Goal: Task Accomplishment & Management: Use online tool/utility

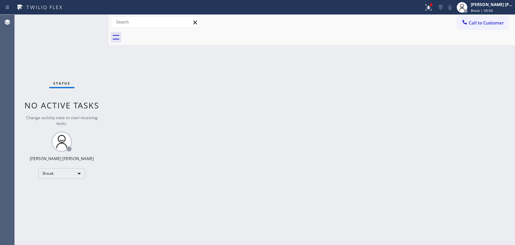
click at [78, 55] on div "Status No active tasks Change activity state to start receiving tasks. [PERSON_…" at bounding box center [62, 130] width 94 height 230
click at [485, 11] on span "Break | 59:46" at bounding box center [482, 10] width 22 height 5
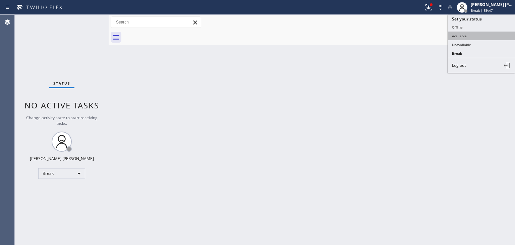
click at [460, 36] on button "Available" at bounding box center [481, 36] width 67 height 9
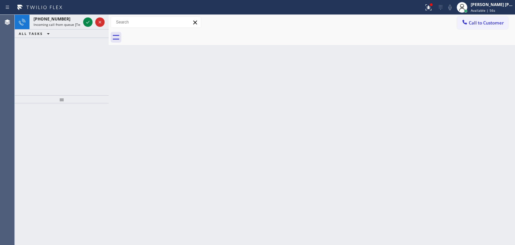
drag, startPoint x: 495, startPoint y: 11, endPoint x: 492, endPoint y: 17, distance: 7.1
click at [495, 11] on span "Available | 56s" at bounding box center [483, 10] width 24 height 5
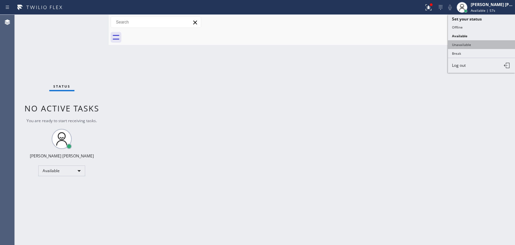
click at [476, 44] on button "Unavailable" at bounding box center [481, 44] width 67 height 9
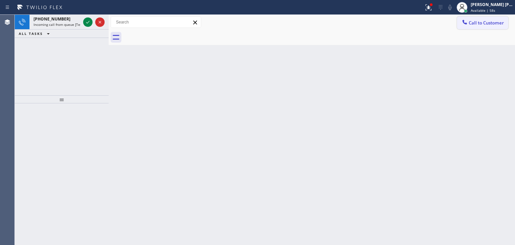
click at [484, 24] on span "Call to Customer" at bounding box center [486, 23] width 35 height 6
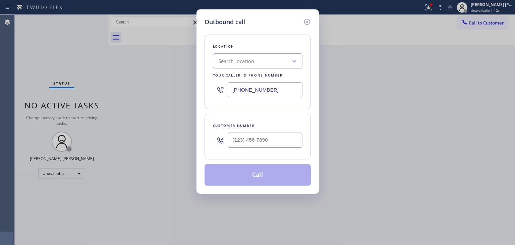
click at [476, 58] on div "Outbound call Location Search location Your caller id phone number [PHONE_NUMBE…" at bounding box center [257, 122] width 515 height 245
drag, startPoint x: 274, startPoint y: 93, endPoint x: 212, endPoint y: 92, distance: 62.7
click at [212, 92] on div "Location Search location Your caller id phone number [PHONE_NUMBER]" at bounding box center [258, 72] width 106 height 74
paste input "386) 472"
type input "(386) 472-____"
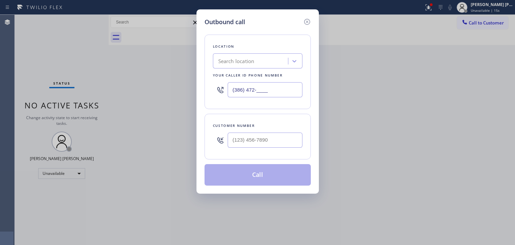
type input "(___) ___-____"
click at [304, 241] on div "Outbound call Location Search location Your caller id phone number (386) 472-__…" at bounding box center [257, 122] width 515 height 245
click at [271, 92] on input "(386) 472-____" at bounding box center [265, 89] width 75 height 15
drag, startPoint x: 271, startPoint y: 92, endPoint x: 243, endPoint y: 84, distance: 29.8
click at [243, 84] on input "(386) 472-____" at bounding box center [265, 89] width 75 height 15
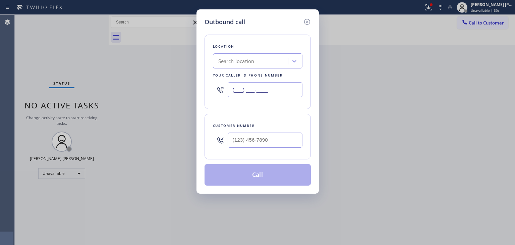
paste input "855) 731-4952"
type input "[PHONE_NUMBER]"
click at [114, 124] on div "Outbound call Location 5 Star Appliance Repair Your caller id phone number [PHO…" at bounding box center [257, 122] width 515 height 245
click at [235, 138] on input "(___) ___-____" at bounding box center [265, 140] width 75 height 15
paste input "970) 691-4224"
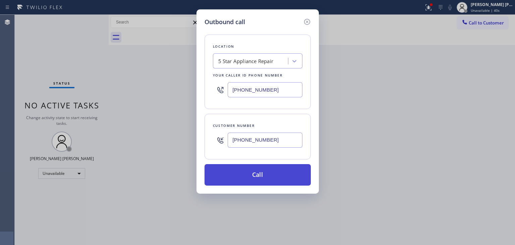
type input "[PHONE_NUMBER]"
click at [267, 173] on button "Call" at bounding box center [258, 174] width 106 height 21
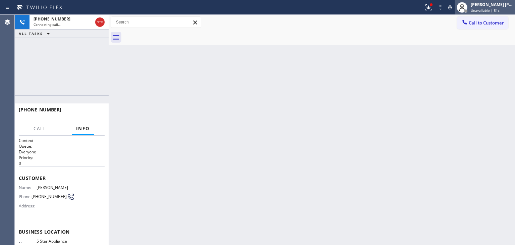
click at [493, 10] on span "Unavailable | 51s" at bounding box center [485, 10] width 29 height 5
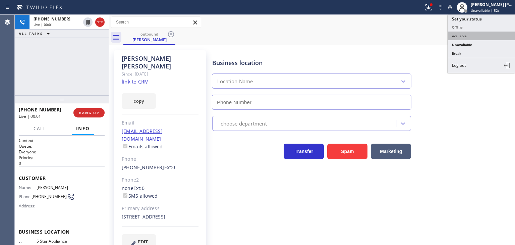
click at [480, 36] on button "Available" at bounding box center [481, 36] width 67 height 9
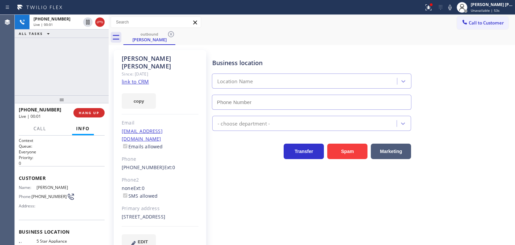
type input "[PHONE_NUMBER]"
click at [454, 8] on icon at bounding box center [450, 7] width 8 height 8
drag, startPoint x: 460, startPoint y: 5, endPoint x: 397, endPoint y: 18, distance: 64.4
click at [452, 5] on icon at bounding box center [450, 7] width 3 height 5
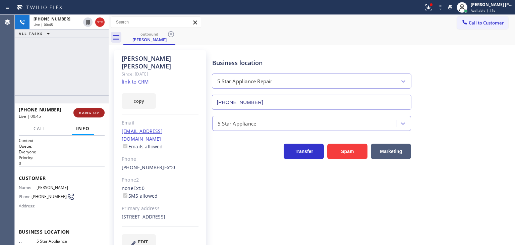
click at [79, 114] on span "HANG UP" at bounding box center [89, 112] width 20 height 5
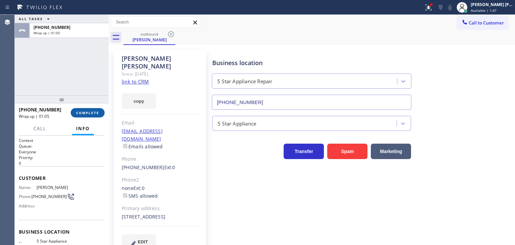
click at [79, 114] on span "COMPLETE" at bounding box center [87, 112] width 23 height 5
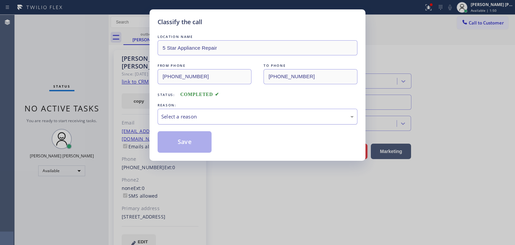
click at [220, 117] on div "Select a reason" at bounding box center [257, 117] width 193 height 8
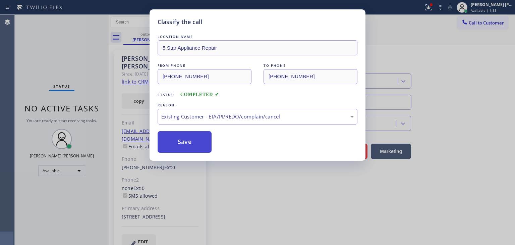
click at [187, 143] on button "Save" at bounding box center [185, 141] width 54 height 21
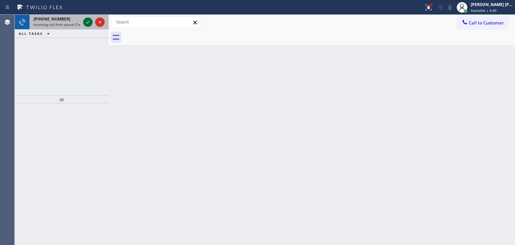
click at [88, 20] on icon at bounding box center [88, 22] width 8 height 8
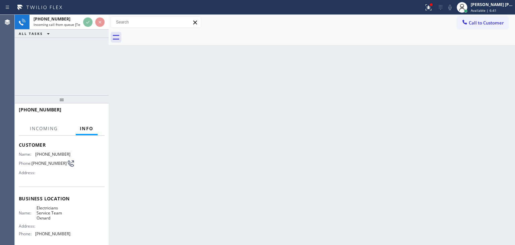
scroll to position [34, 0]
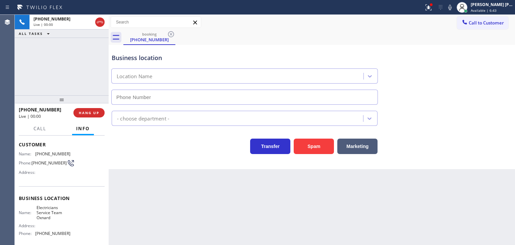
type input "[PHONE_NUMBER]"
click at [454, 10] on icon at bounding box center [450, 7] width 8 height 8
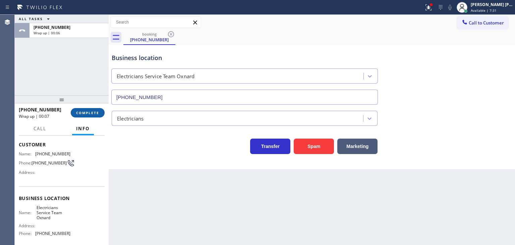
click at [91, 112] on span "COMPLETE" at bounding box center [87, 112] width 23 height 5
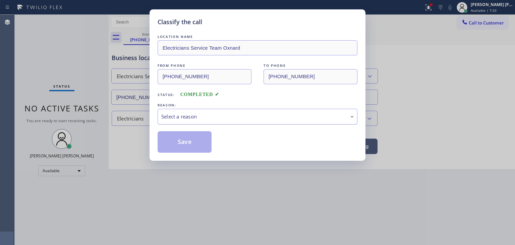
click at [182, 115] on div "Select a reason" at bounding box center [257, 117] width 193 height 8
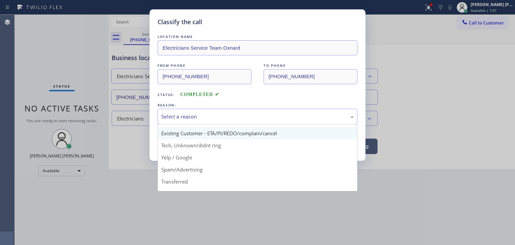
scroll to position [34, 0]
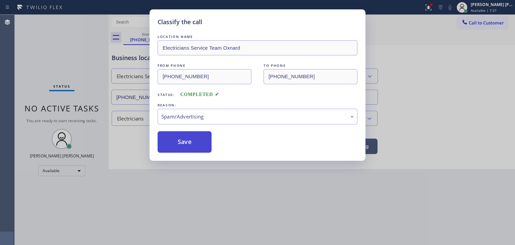
click at [190, 142] on button "Save" at bounding box center [185, 141] width 54 height 21
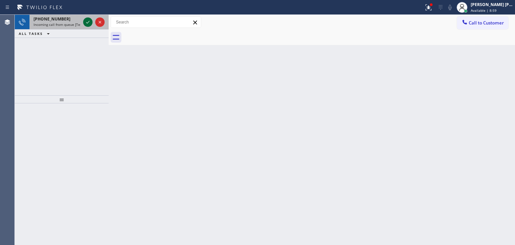
click at [85, 23] on icon at bounding box center [88, 22] width 8 height 8
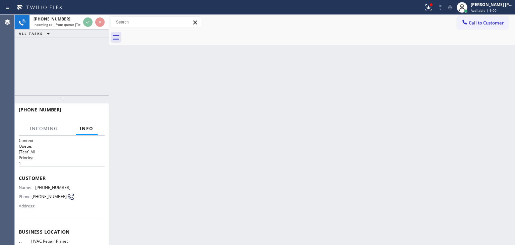
scroll to position [34, 0]
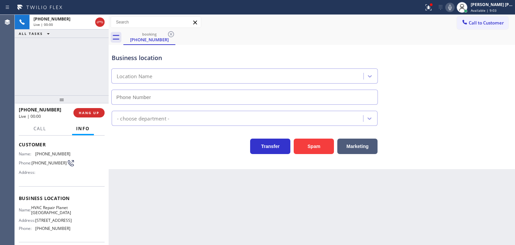
type input "[PHONE_NUMBER]"
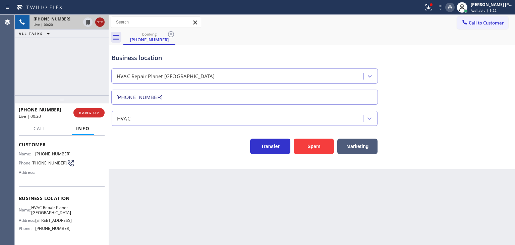
click at [103, 24] on icon at bounding box center [100, 22] width 8 height 8
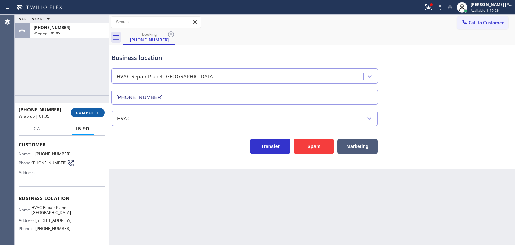
click at [76, 113] on button "COMPLETE" at bounding box center [88, 112] width 34 height 9
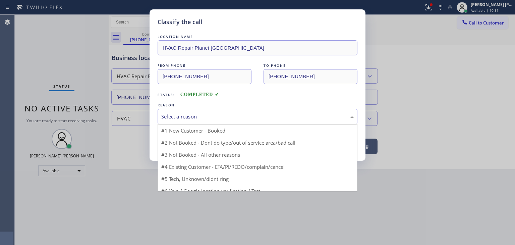
click at [179, 116] on div "Select a reason" at bounding box center [257, 117] width 193 height 8
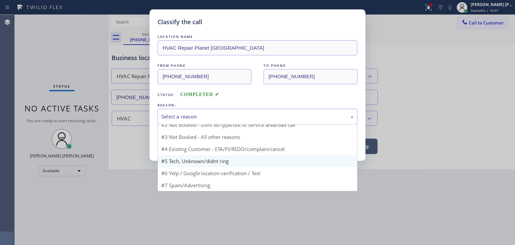
scroll to position [6, 0]
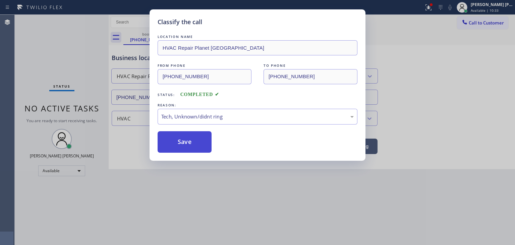
click at [191, 140] on button "Save" at bounding box center [185, 141] width 54 height 21
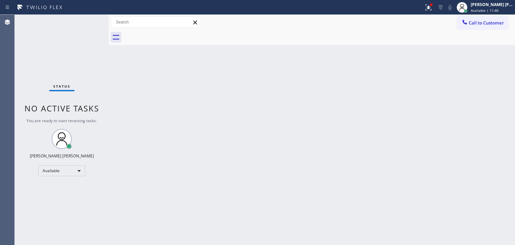
click at [85, 24] on div "Status No active tasks You are ready to start receiving tasks. [PERSON_NAME] [P…" at bounding box center [62, 130] width 94 height 230
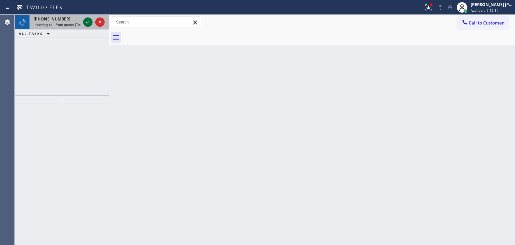
click at [89, 21] on icon at bounding box center [87, 22] width 3 height 3
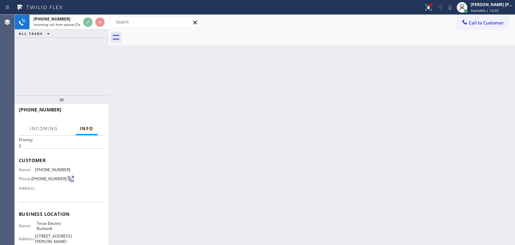
scroll to position [34, 0]
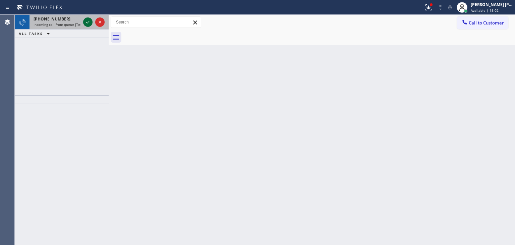
click at [88, 20] on icon at bounding box center [88, 22] width 8 height 8
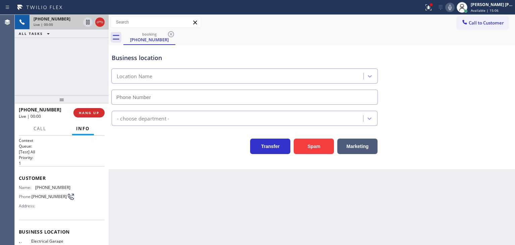
type input "[PHONE_NUMBER]"
click at [452, 8] on icon at bounding box center [450, 7] width 3 height 5
click at [100, 20] on icon at bounding box center [100, 22] width 8 height 8
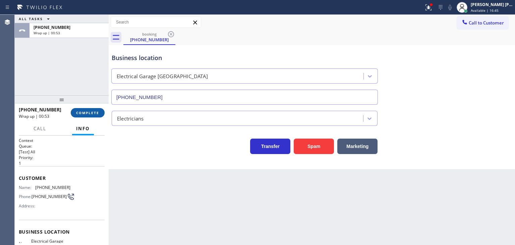
click at [95, 114] on span "COMPLETE" at bounding box center [87, 112] width 23 height 5
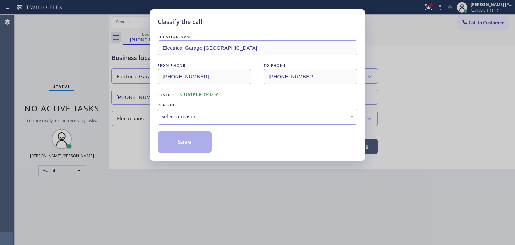
click at [197, 117] on div "Select a reason" at bounding box center [257, 117] width 193 height 8
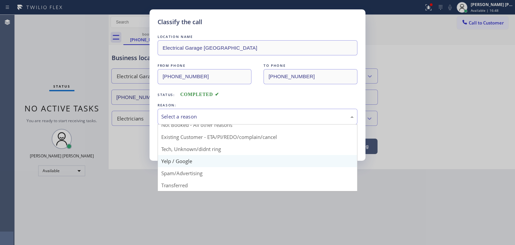
scroll to position [6, 0]
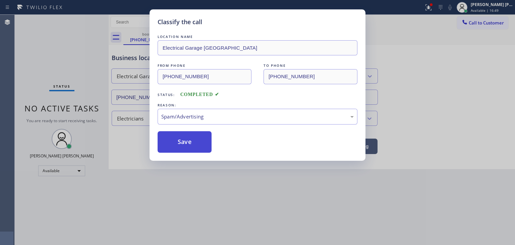
click at [185, 142] on button "Save" at bounding box center [185, 141] width 54 height 21
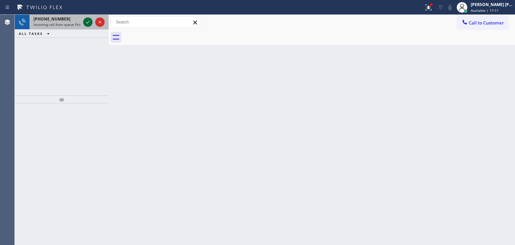
click at [89, 22] on icon at bounding box center [88, 22] width 8 height 8
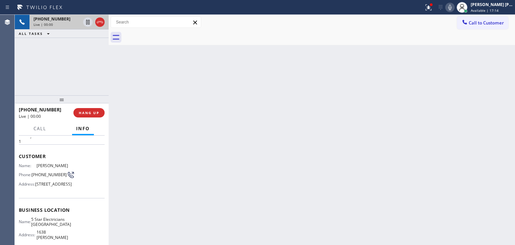
scroll to position [34, 0]
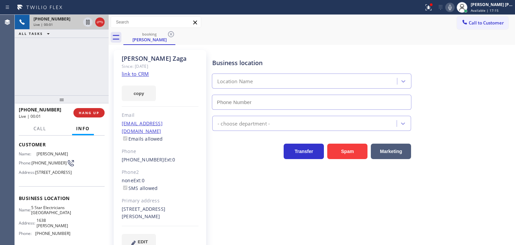
type input "[PHONE_NUMBER]"
click at [141, 74] on link "link to CRM" at bounding box center [135, 73] width 27 height 7
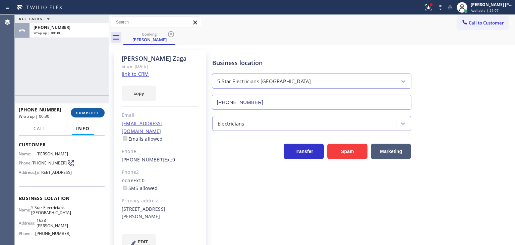
click at [90, 114] on span "COMPLETE" at bounding box center [87, 112] width 23 height 5
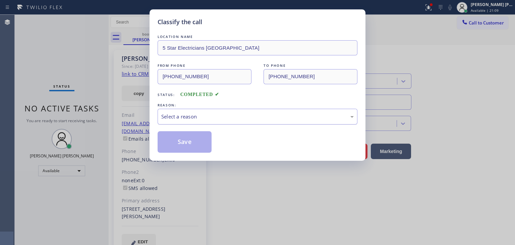
click at [178, 114] on div "Select a reason" at bounding box center [257, 117] width 193 height 8
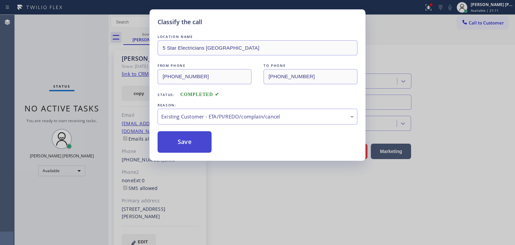
click at [188, 143] on button "Save" at bounding box center [185, 141] width 54 height 21
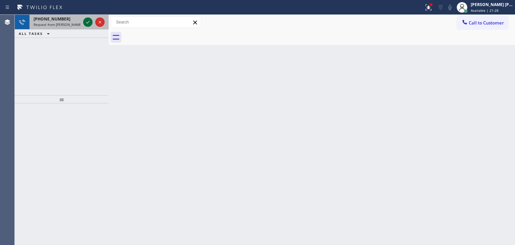
click at [88, 22] on icon at bounding box center [88, 22] width 8 height 8
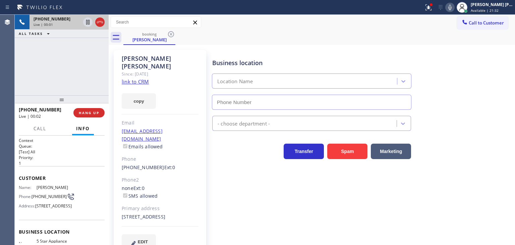
type input "[PHONE_NUMBER]"
click at [141, 78] on link "link to CRM" at bounding box center [135, 81] width 27 height 7
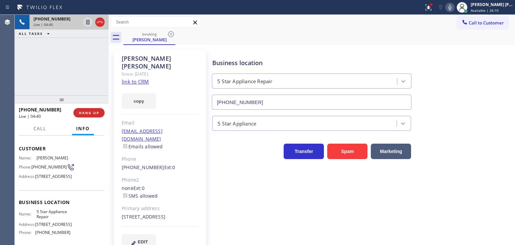
scroll to position [67, 0]
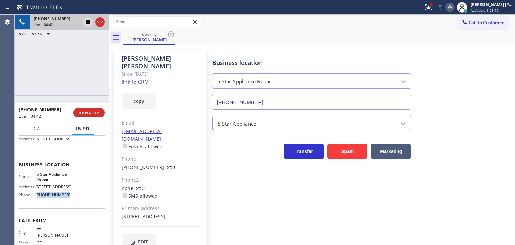
drag, startPoint x: 59, startPoint y: 212, endPoint x: 36, endPoint y: 211, distance: 22.5
click at [36, 197] on span "[PHONE_NUMBER]" at bounding box center [52, 194] width 35 height 5
copy span "855) 731-4952"
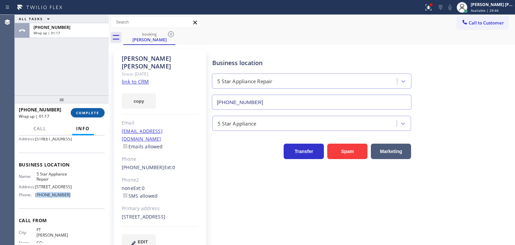
click at [91, 113] on span "COMPLETE" at bounding box center [87, 112] width 23 height 5
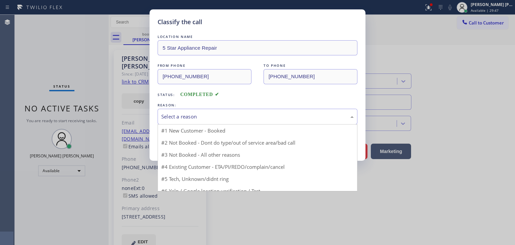
click at [206, 117] on div "Select a reason" at bounding box center [257, 117] width 193 height 8
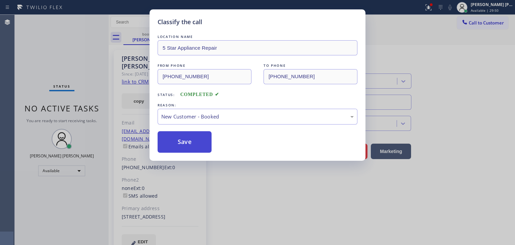
click at [182, 139] on button "Save" at bounding box center [185, 141] width 54 height 21
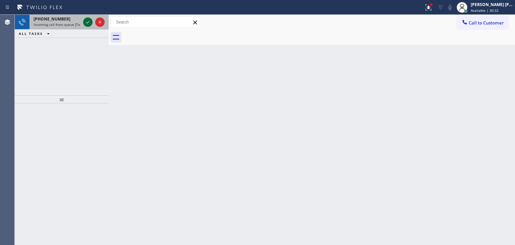
click at [87, 21] on icon at bounding box center [88, 22] width 8 height 8
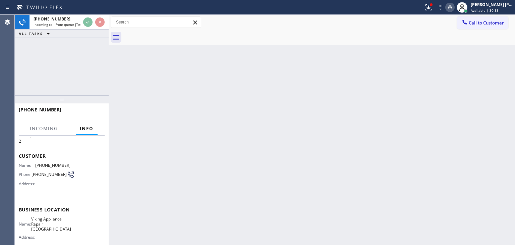
scroll to position [34, 0]
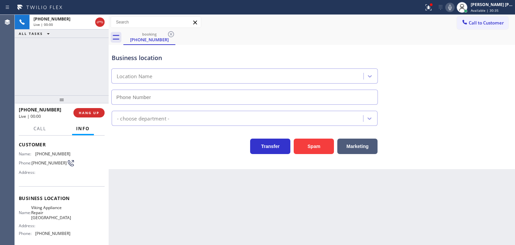
type input "[PHONE_NUMBER]"
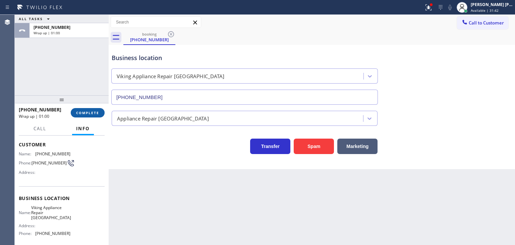
click at [84, 112] on span "COMPLETE" at bounding box center [87, 112] width 23 height 5
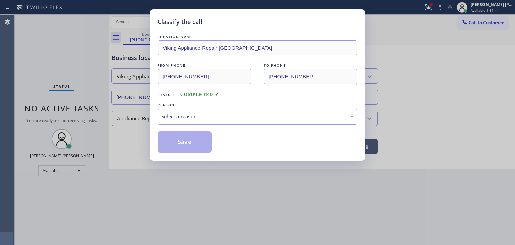
click at [179, 119] on div "Select a reason" at bounding box center [257, 117] width 193 height 8
click at [186, 134] on button "Save" at bounding box center [185, 141] width 54 height 21
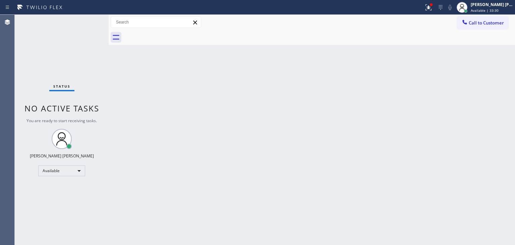
click at [89, 20] on div "Status No active tasks You are ready to start receiving tasks. [PERSON_NAME] [P…" at bounding box center [62, 130] width 94 height 230
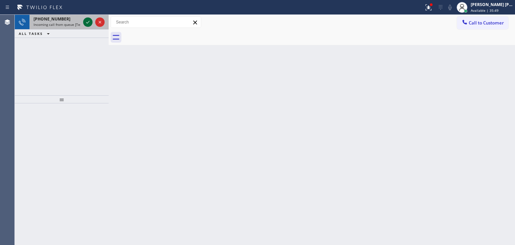
click at [89, 20] on icon at bounding box center [88, 22] width 8 height 8
click at [89, 22] on icon at bounding box center [88, 22] width 8 height 8
click at [88, 24] on icon at bounding box center [88, 22] width 8 height 8
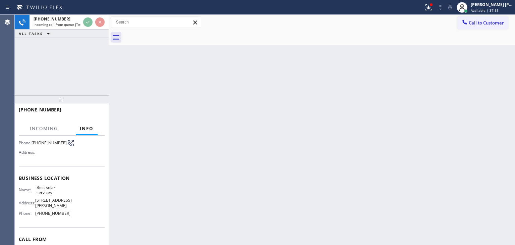
scroll to position [67, 0]
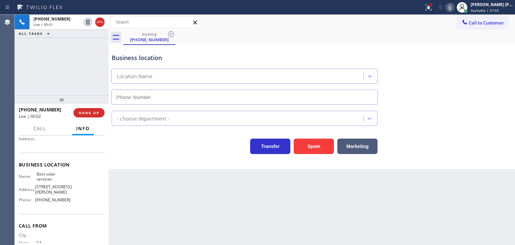
type input "[PHONE_NUMBER]"
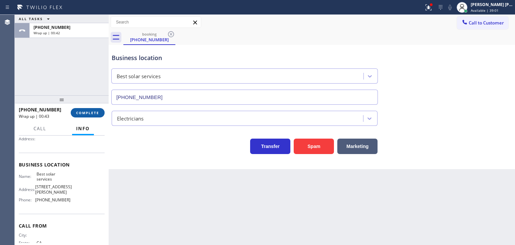
click at [90, 110] on span "COMPLETE" at bounding box center [87, 112] width 23 height 5
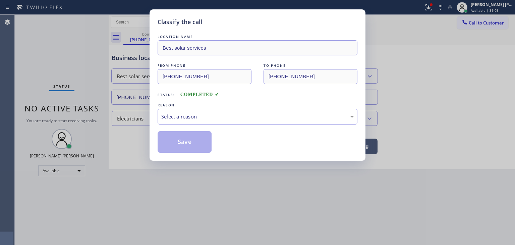
click at [187, 113] on div "Select a reason" at bounding box center [257, 117] width 193 height 8
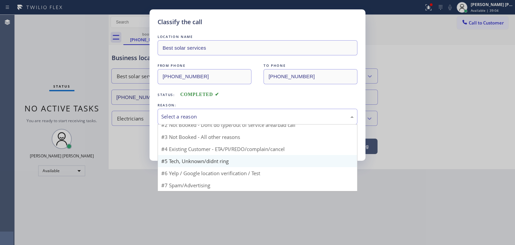
scroll to position [6, 0]
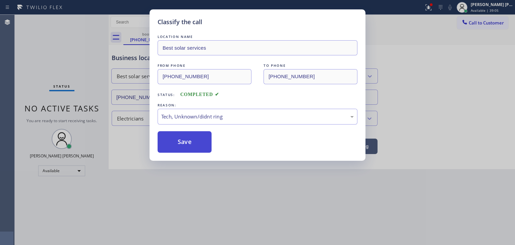
click at [190, 138] on button "Save" at bounding box center [185, 141] width 54 height 21
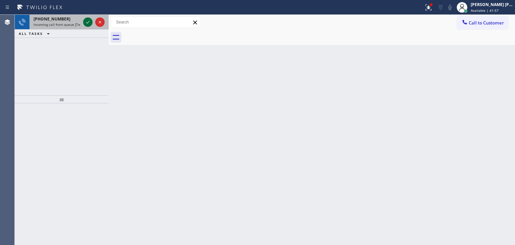
click at [88, 22] on icon at bounding box center [88, 22] width 8 height 8
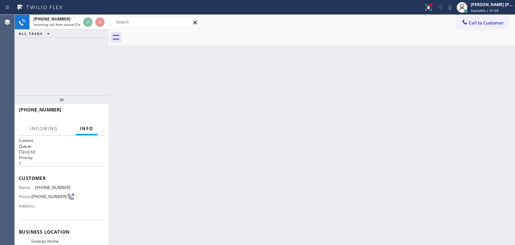
scroll to position [34, 0]
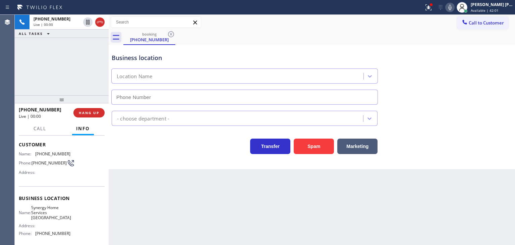
type input "[PHONE_NUMBER]"
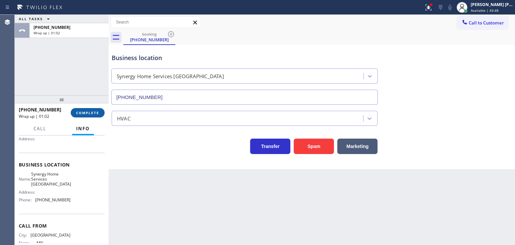
click at [95, 112] on span "COMPLETE" at bounding box center [87, 112] width 23 height 5
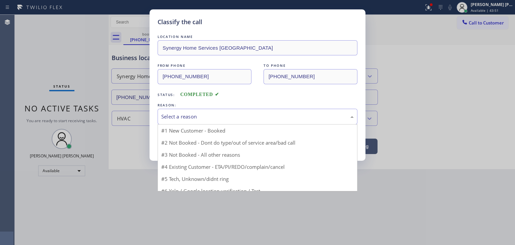
click at [192, 115] on div "Select a reason" at bounding box center [257, 117] width 193 height 8
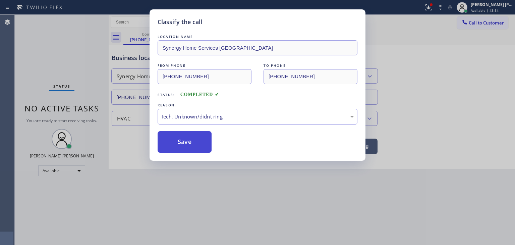
click at [197, 145] on button "Save" at bounding box center [185, 141] width 54 height 21
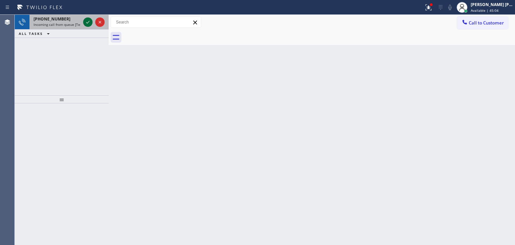
click at [87, 24] on icon at bounding box center [88, 22] width 8 height 8
click at [87, 23] on icon at bounding box center [87, 22] width 3 height 3
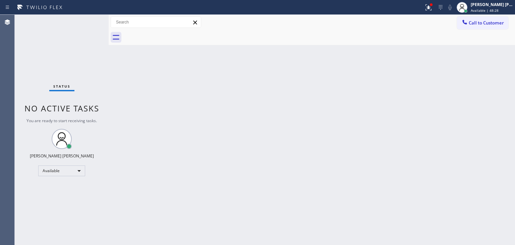
click at [89, 20] on div "Status No active tasks You are ready to start receiving tasks. [PERSON_NAME] [P…" at bounding box center [62, 130] width 94 height 230
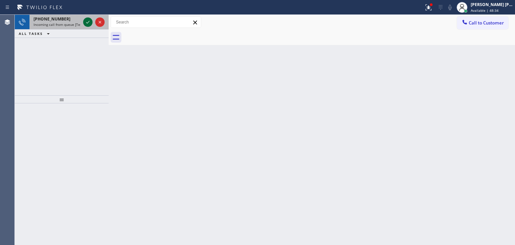
click at [88, 21] on icon at bounding box center [88, 22] width 8 height 8
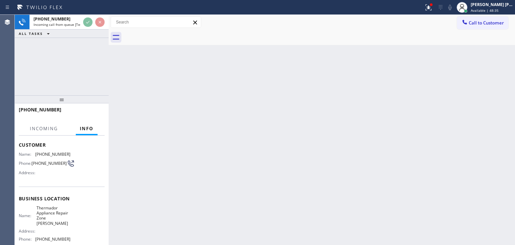
scroll to position [34, 0]
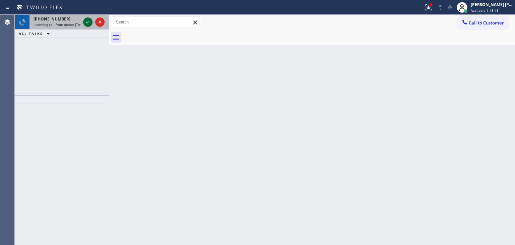
click at [89, 21] on icon at bounding box center [87, 22] width 3 height 3
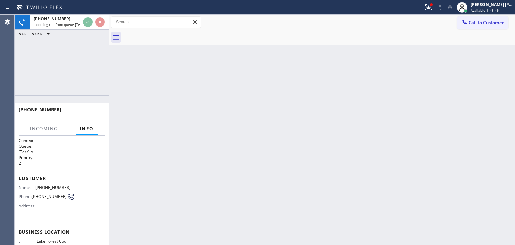
scroll to position [64, 0]
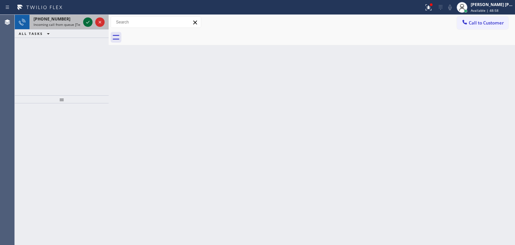
click at [88, 22] on icon at bounding box center [88, 22] width 8 height 8
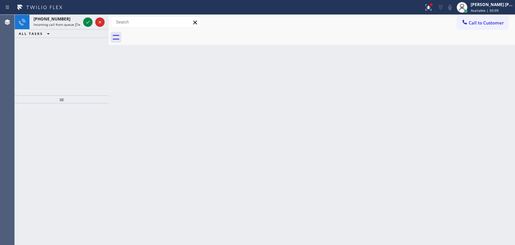
drag, startPoint x: 86, startPoint y: 21, endPoint x: 88, endPoint y: 38, distance: 17.5
click at [86, 21] on icon at bounding box center [88, 22] width 8 height 8
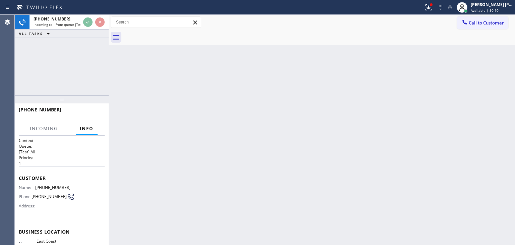
scroll to position [34, 0]
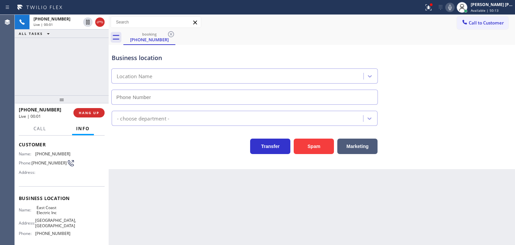
type input "[PHONE_NUMBER]"
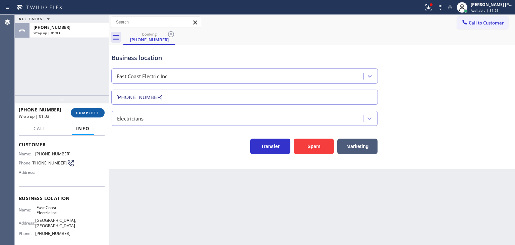
click at [91, 108] on button "COMPLETE" at bounding box center [88, 112] width 34 height 9
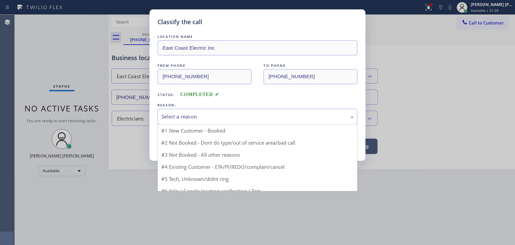
click at [218, 117] on div "Select a reason" at bounding box center [257, 117] width 193 height 8
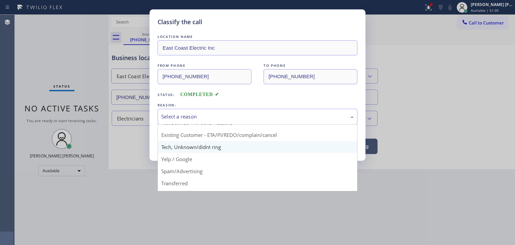
scroll to position [8, 0]
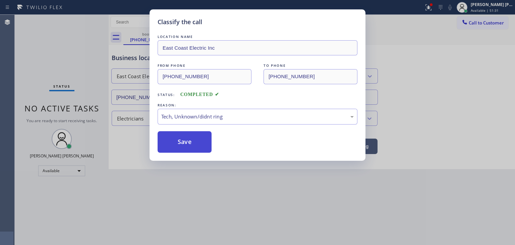
click at [195, 141] on button "Save" at bounding box center [185, 141] width 54 height 21
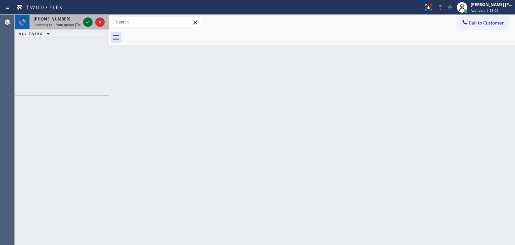
click at [89, 21] on icon at bounding box center [88, 22] width 8 height 8
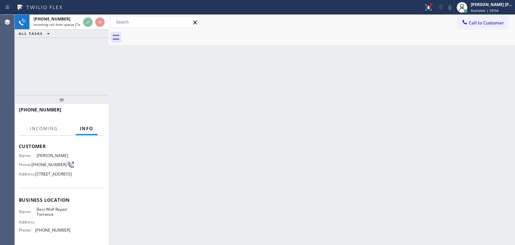
scroll to position [34, 0]
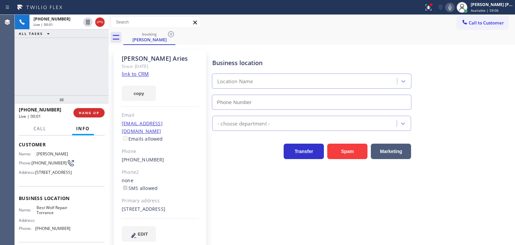
type input "[PHONE_NUMBER]"
click at [454, 6] on icon at bounding box center [450, 7] width 8 height 8
click at [145, 74] on link "link to CRM" at bounding box center [135, 73] width 27 height 7
click at [46, 129] on span "Call" at bounding box center [40, 128] width 13 height 6
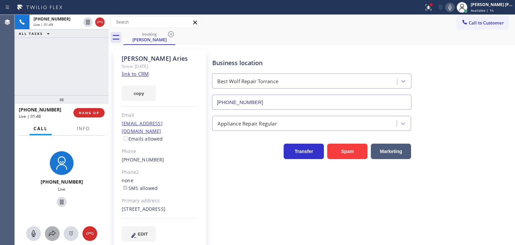
click at [54, 232] on icon at bounding box center [52, 233] width 8 height 8
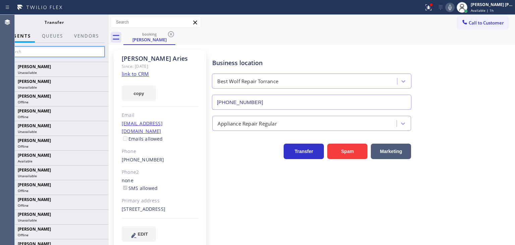
click at [90, 48] on input "text" at bounding box center [54, 51] width 101 height 11
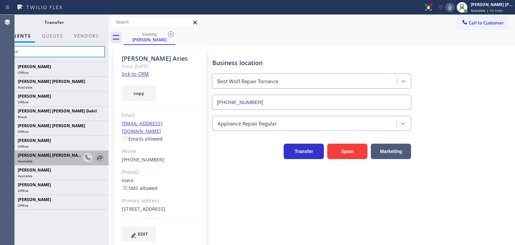
type input "shien"
click at [102, 159] on icon at bounding box center [100, 158] width 8 height 8
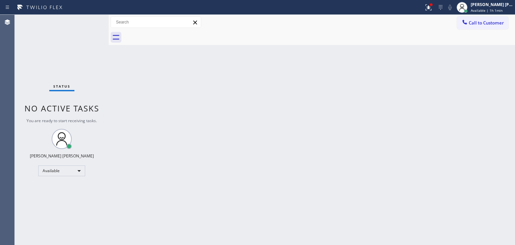
click at [87, 21] on div "Status No active tasks You are ready to start receiving tasks. [PERSON_NAME] [P…" at bounding box center [62, 130] width 94 height 230
click at [88, 22] on div "Status No active tasks You are ready to start receiving tasks. [PERSON_NAME] [P…" at bounding box center [62, 130] width 94 height 230
click at [86, 23] on div "Status No active tasks You are ready to start receiving tasks. [PERSON_NAME] [P…" at bounding box center [62, 130] width 94 height 230
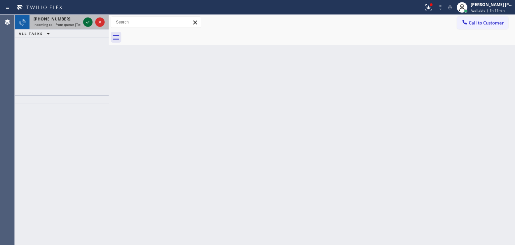
click at [89, 22] on icon at bounding box center [88, 22] width 8 height 8
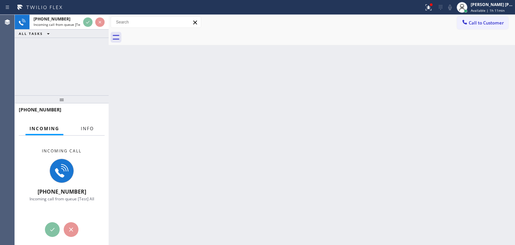
click at [90, 125] on span "Info" at bounding box center [87, 128] width 13 height 6
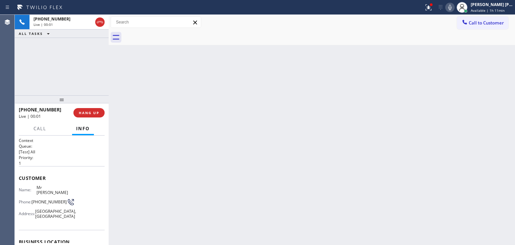
scroll to position [34, 0]
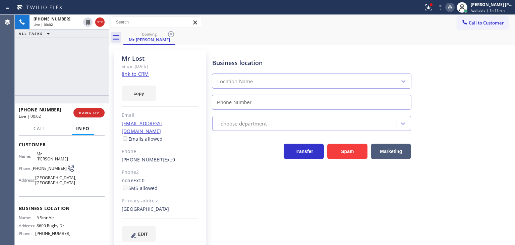
type input "[PHONE_NUMBER]"
click at [141, 73] on link "link to CRM" at bounding box center [135, 73] width 27 height 7
click at [454, 8] on icon at bounding box center [450, 7] width 8 height 8
click at [452, 6] on icon at bounding box center [450, 7] width 3 height 5
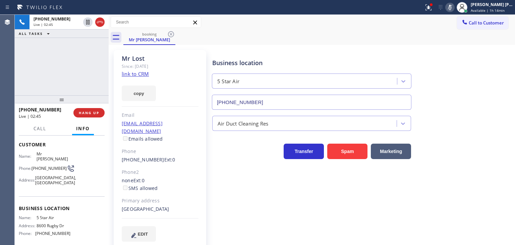
click at [454, 4] on icon at bounding box center [450, 7] width 8 height 8
drag, startPoint x: 73, startPoint y: 228, endPoint x: 36, endPoint y: 227, distance: 37.3
click at [36, 227] on div "Name: 5 Star Air Address: [STREET_ADDRESS] Phone: [PHONE_NUMBER]" at bounding box center [62, 226] width 86 height 23
copy span "[PHONE_NUMBER]"
click at [137, 73] on link "link to CRM" at bounding box center [135, 73] width 27 height 7
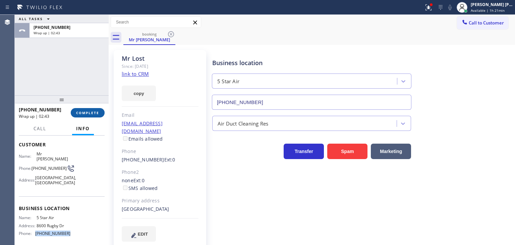
click at [95, 112] on span "COMPLETE" at bounding box center [87, 112] width 23 height 5
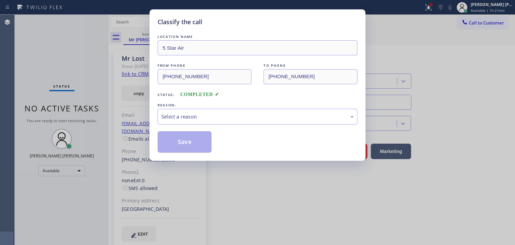
click at [173, 109] on div "Select a reason" at bounding box center [258, 117] width 200 height 16
click at [182, 145] on button "Save" at bounding box center [185, 141] width 54 height 21
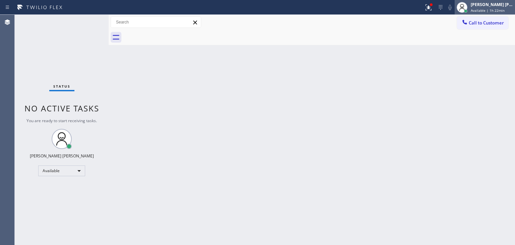
click at [500, 10] on span "Available | 1h 22min" at bounding box center [488, 10] width 34 height 5
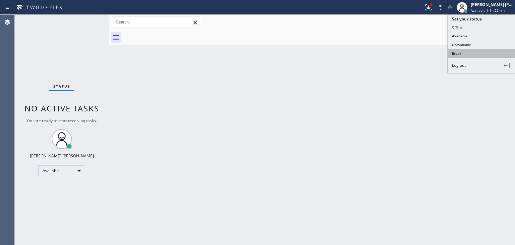
click at [468, 51] on button "Break" at bounding box center [481, 53] width 67 height 9
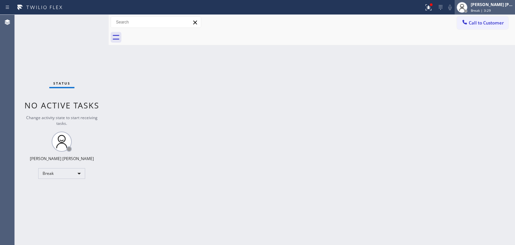
click at [497, 7] on div "[PERSON_NAME] [PERSON_NAME]" at bounding box center [492, 5] width 42 height 6
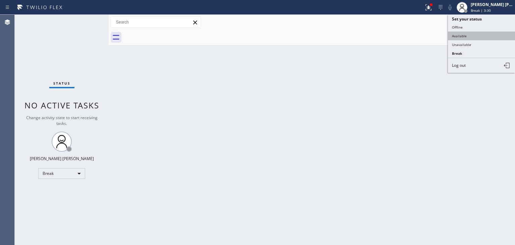
click at [481, 34] on button "Available" at bounding box center [481, 36] width 67 height 9
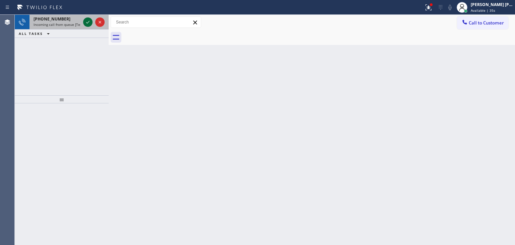
click at [89, 21] on icon at bounding box center [88, 22] width 8 height 8
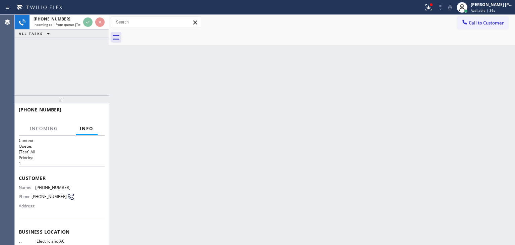
scroll to position [34, 0]
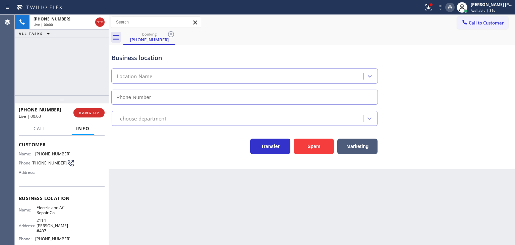
type input "[PHONE_NUMBER]"
click at [454, 9] on icon at bounding box center [450, 7] width 8 height 8
click at [452, 7] on icon at bounding box center [450, 7] width 3 height 5
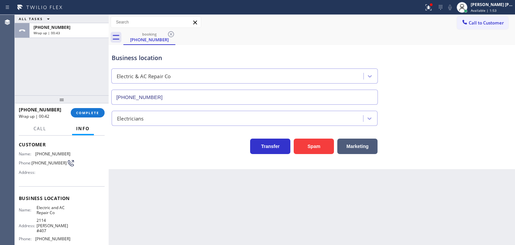
click at [36, 71] on div "ALL TASKS ALL TASKS ACTIVE TASKS TASKS IN WRAP UP [PHONE_NUMBER] Wrap up | 00:43" at bounding box center [62, 55] width 94 height 81
click at [91, 112] on span "COMPLETE" at bounding box center [87, 112] width 23 height 5
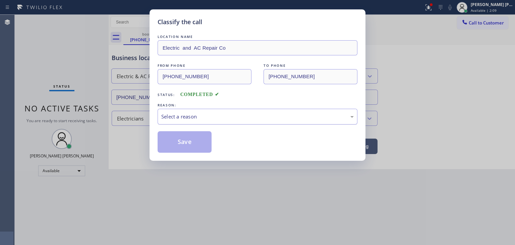
click at [167, 118] on div "Select a reason" at bounding box center [257, 117] width 193 height 8
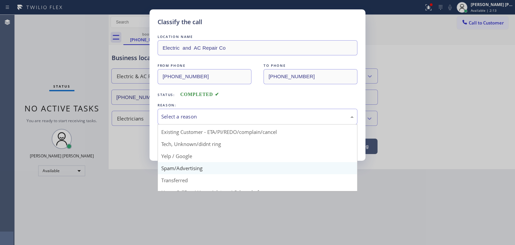
scroll to position [8, 0]
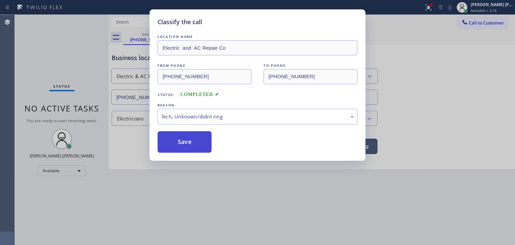
drag, startPoint x: 183, startPoint y: 144, endPoint x: 176, endPoint y: 140, distance: 8.5
click at [182, 144] on button "Save" at bounding box center [185, 141] width 54 height 21
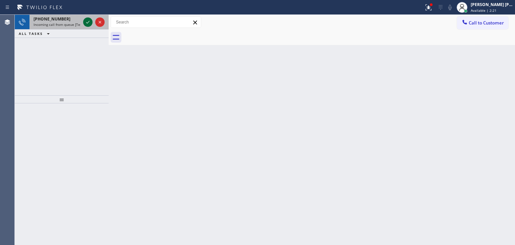
click at [85, 22] on icon at bounding box center [88, 22] width 8 height 8
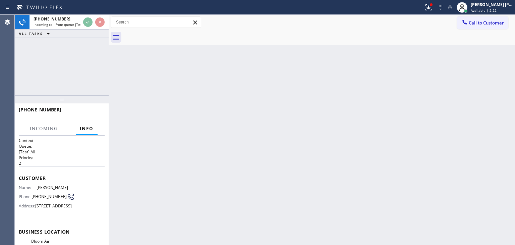
scroll to position [34, 0]
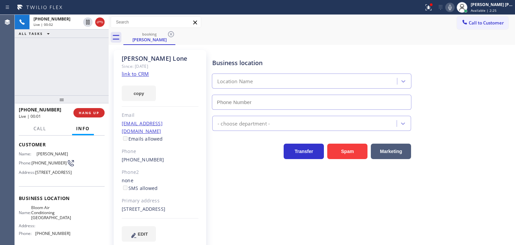
type input "[PHONE_NUMBER]"
click at [137, 74] on link "link to CRM" at bounding box center [135, 73] width 27 height 7
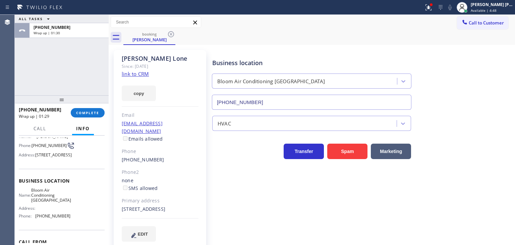
scroll to position [67, 0]
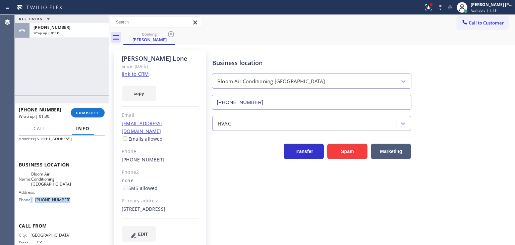
drag, startPoint x: 58, startPoint y: 208, endPoint x: 31, endPoint y: 208, distance: 27.2
click at [31, 205] on div "Name: Bloom Air Conditioning [GEOGRAPHIC_DATA] Address: Phone: [PHONE_NUMBER]" at bounding box center [62, 188] width 86 height 34
click at [78, 205] on div "Name: Bloom Air Conditioning [GEOGRAPHIC_DATA] Address: Phone: [PHONE_NUMBER]" at bounding box center [62, 188] width 86 height 34
drag, startPoint x: 74, startPoint y: 212, endPoint x: 36, endPoint y: 208, distance: 38.1
click at [36, 205] on div "Name: Bloom Air Conditioning [GEOGRAPHIC_DATA] Address: Phone: [PHONE_NUMBER]" at bounding box center [62, 188] width 86 height 34
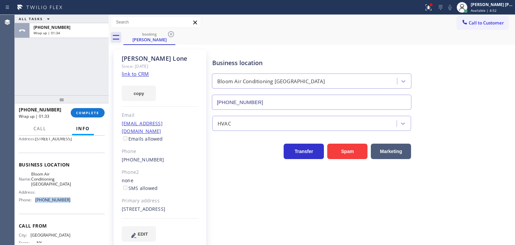
copy span "[PHONE_NUMBER]"
click at [482, 25] on span "Call to Customer" at bounding box center [486, 23] width 35 height 6
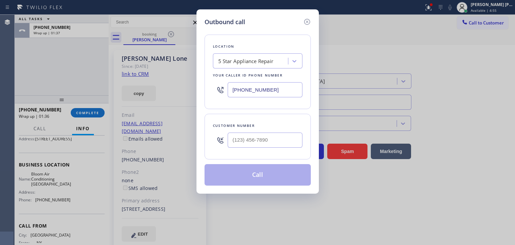
drag, startPoint x: 283, startPoint y: 91, endPoint x: 225, endPoint y: 99, distance: 57.8
click at [225, 99] on div "[PHONE_NUMBER]" at bounding box center [258, 90] width 90 height 22
paste input "929) 605-4404"
type input "[PHONE_NUMBER]"
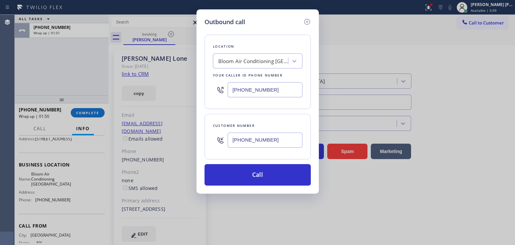
type input "[PHONE_NUMBER]"
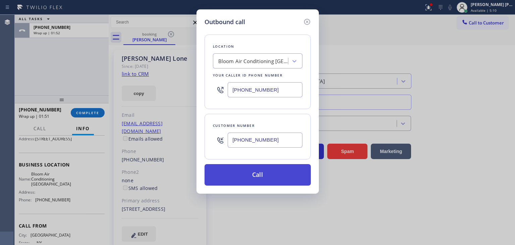
click at [264, 176] on button "Call" at bounding box center [258, 174] width 106 height 21
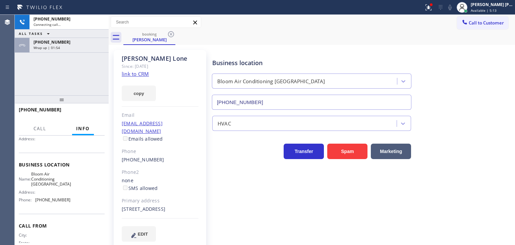
scroll to position [62, 0]
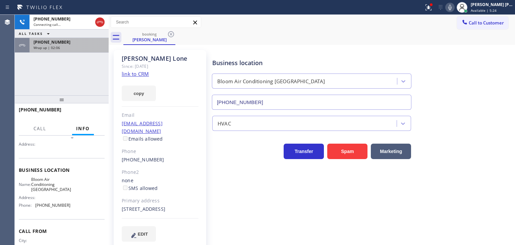
click at [55, 44] on span "[PHONE_NUMBER]" at bounding box center [52, 42] width 37 height 6
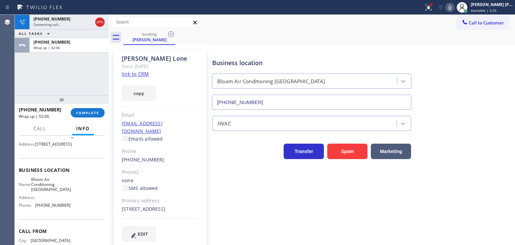
scroll to position [67, 0]
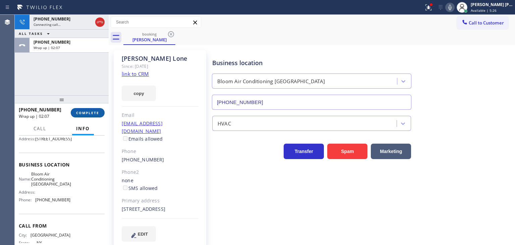
click at [87, 114] on span "COMPLETE" at bounding box center [87, 112] width 23 height 5
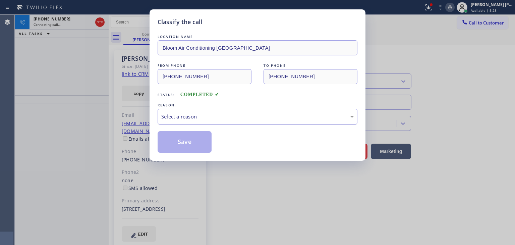
click at [182, 117] on div "Select a reason" at bounding box center [257, 117] width 193 height 8
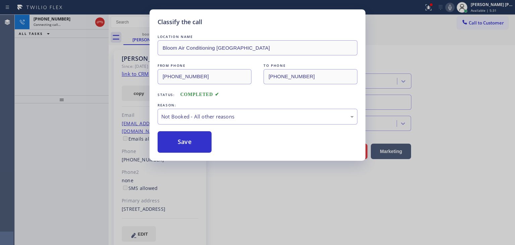
click at [188, 143] on button "Save" at bounding box center [185, 141] width 54 height 21
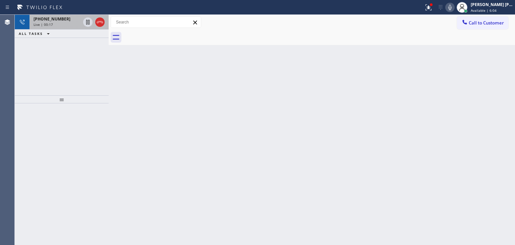
click at [65, 29] on div "[PHONE_NUMBER] Live | 00:17" at bounding box center [56, 22] width 52 height 15
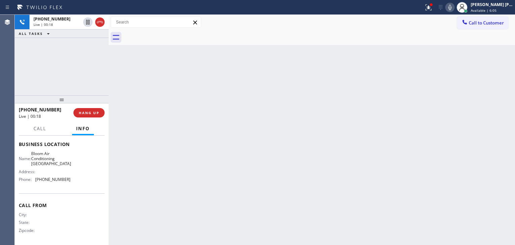
scroll to position [89, 0]
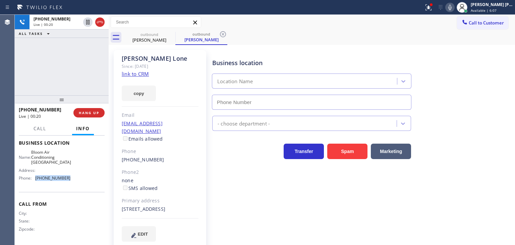
drag, startPoint x: 74, startPoint y: 178, endPoint x: 35, endPoint y: 178, distance: 38.9
click at [35, 178] on div "Name: Bloom Air Conditioning [GEOGRAPHIC_DATA] Address: Phone: [PHONE_NUMBER]" at bounding box center [62, 167] width 86 height 34
type input "[PHONE_NUMBER]"
copy div "[PHONE_NUMBER]"
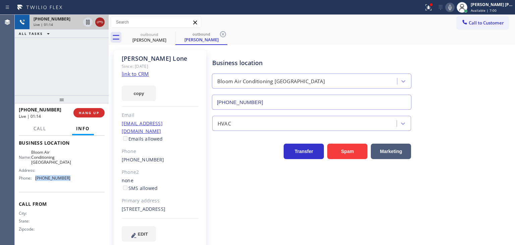
click at [98, 21] on icon at bounding box center [100, 22] width 8 height 8
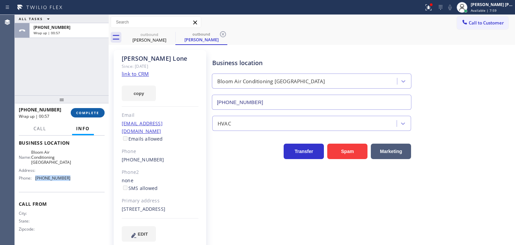
click at [90, 116] on button "COMPLETE" at bounding box center [88, 112] width 34 height 9
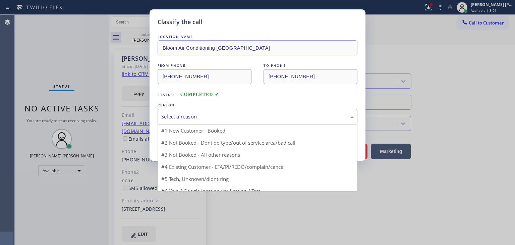
click at [196, 114] on div "Select a reason" at bounding box center [257, 117] width 193 height 8
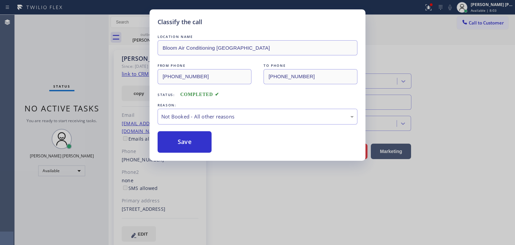
click at [192, 143] on button "Save" at bounding box center [185, 141] width 54 height 21
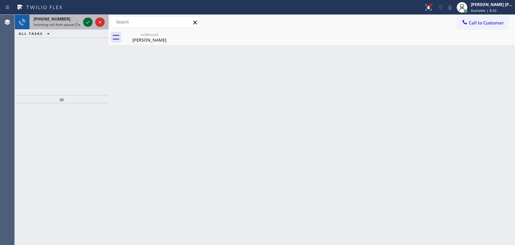
click at [88, 22] on icon at bounding box center [88, 22] width 8 height 8
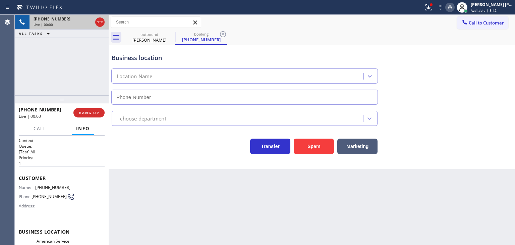
type input "[PHONE_NUMBER]"
drag, startPoint x: 65, startPoint y: 69, endPoint x: 93, endPoint y: 30, distance: 47.7
click at [65, 69] on div "[PHONE_NUMBER] Live | 01:31 ALL TASKS ALL TASKS ACTIVE TASKS TASKS IN WRAP UP" at bounding box center [62, 55] width 94 height 81
click at [454, 6] on icon at bounding box center [450, 7] width 8 height 8
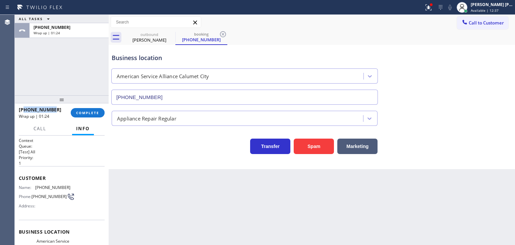
drag, startPoint x: 62, startPoint y: 110, endPoint x: 24, endPoint y: 111, distance: 37.3
click at [24, 111] on div "[PHONE_NUMBER]" at bounding box center [42, 109] width 47 height 6
copy span "3129096592"
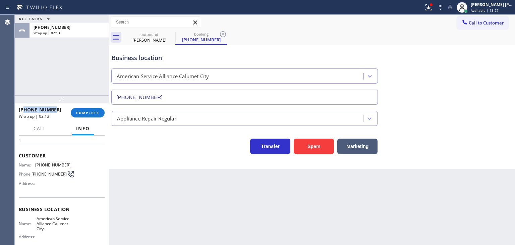
scroll to position [34, 0]
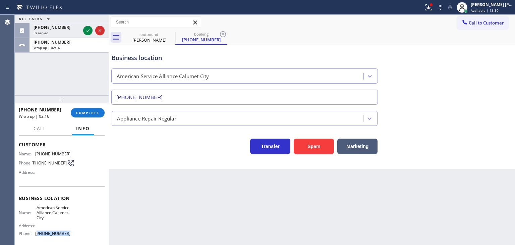
drag, startPoint x: 72, startPoint y: 230, endPoint x: 38, endPoint y: 237, distance: 34.9
click at [38, 237] on div "Name: American Service Alliance Calumet City Address: Phone: [PHONE_NUMBER]" at bounding box center [62, 222] width 86 height 34
copy span "708) 554-7898"
click at [88, 32] on icon at bounding box center [88, 31] width 8 height 8
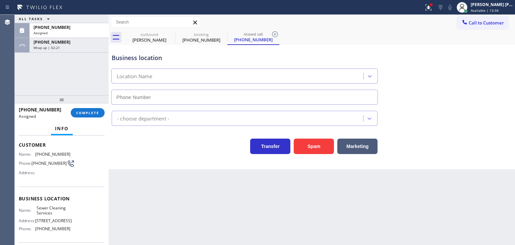
type input "[PHONE_NUMBER]"
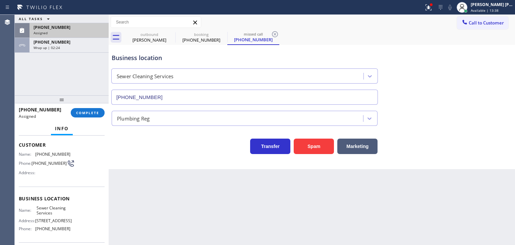
click at [82, 34] on div "Assigned" at bounding box center [69, 33] width 71 height 5
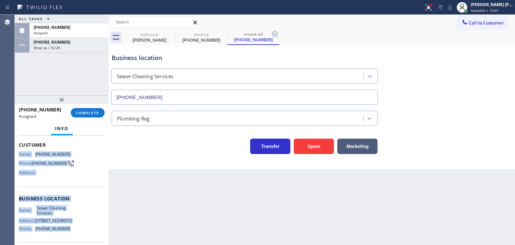
drag, startPoint x: 72, startPoint y: 202, endPoint x: 17, endPoint y: 153, distance: 73.2
click at [17, 153] on div "Context Queue: Plumbing Priority: 0 Task Age: Customer Name: [PHONE_NUMBER] Pho…" at bounding box center [62, 190] width 94 height 109
copy div "Name: [PHONE_NUMBER] Phone: [PHONE_NUMBER] Address: Business location Name: Sew…"
click at [87, 112] on span "COMPLETE" at bounding box center [87, 112] width 23 height 5
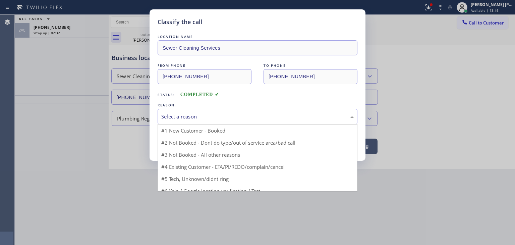
click at [188, 113] on div "Select a reason" at bounding box center [257, 117] width 193 height 8
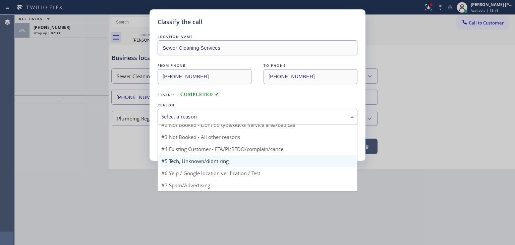
scroll to position [6, 0]
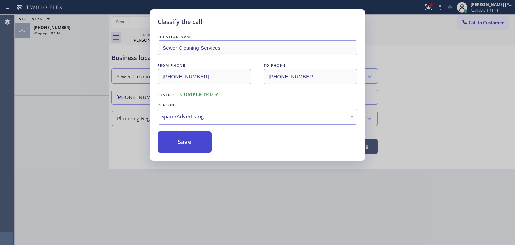
click at [175, 145] on button "Save" at bounding box center [185, 141] width 54 height 21
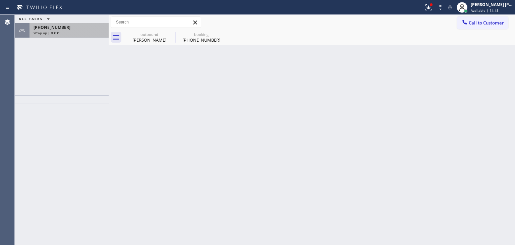
click at [96, 33] on div "Wrap up | 03:31" at bounding box center [69, 33] width 71 height 5
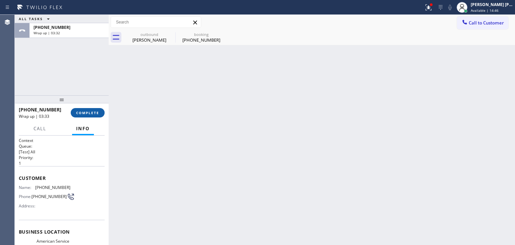
click at [93, 114] on span "COMPLETE" at bounding box center [87, 112] width 23 height 5
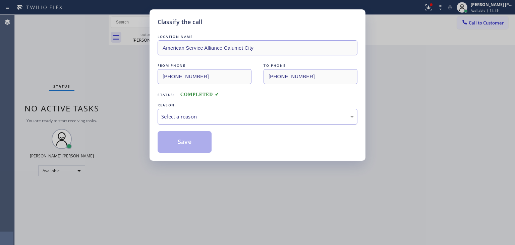
click at [187, 113] on div "Select a reason" at bounding box center [257, 117] width 193 height 8
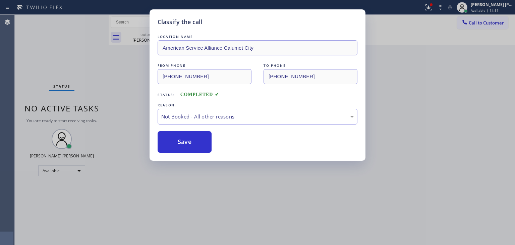
click at [178, 144] on button "Save" at bounding box center [185, 141] width 54 height 21
type input "[PHONE_NUMBER]"
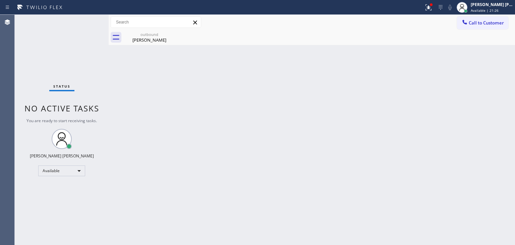
click at [88, 24] on div "Status No active tasks You are ready to start receiving tasks. [PERSON_NAME] [P…" at bounding box center [62, 130] width 94 height 230
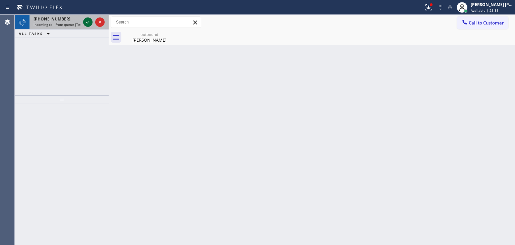
click at [87, 20] on icon at bounding box center [88, 22] width 8 height 8
click at [89, 25] on icon at bounding box center [88, 22] width 8 height 8
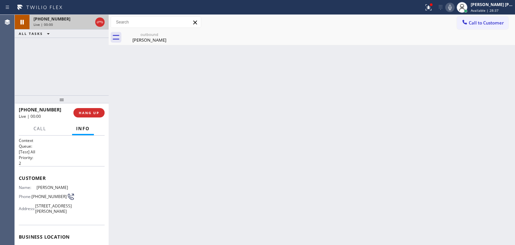
scroll to position [34, 0]
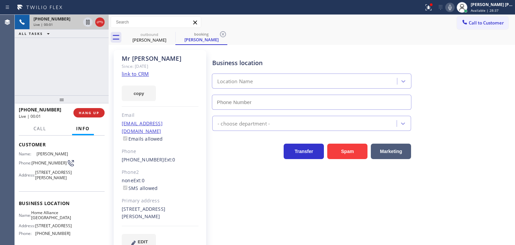
type input "[PHONE_NUMBER]"
click at [142, 75] on link "link to CRM" at bounding box center [135, 73] width 27 height 7
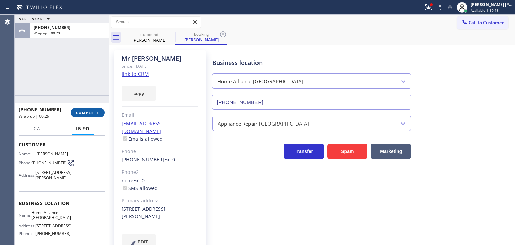
click at [91, 115] on span "COMPLETE" at bounding box center [87, 112] width 23 height 5
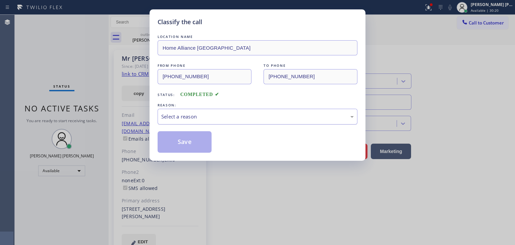
click at [189, 118] on div "Select a reason" at bounding box center [257, 117] width 193 height 8
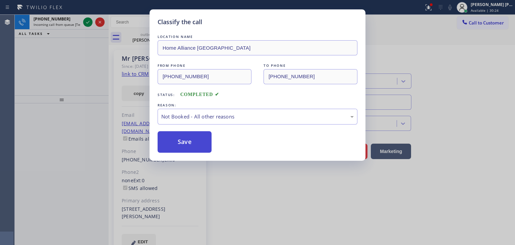
click at [189, 145] on button "Save" at bounding box center [185, 141] width 54 height 21
type input "[PHONE_NUMBER]"
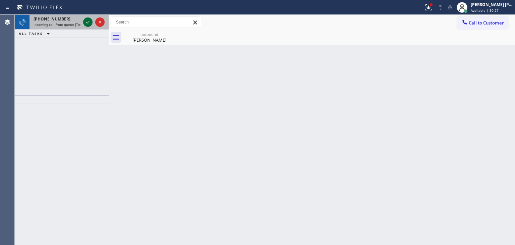
drag, startPoint x: 107, startPoint y: 73, endPoint x: 89, endPoint y: 24, distance: 52.1
click at [89, 24] on icon at bounding box center [88, 22] width 8 height 8
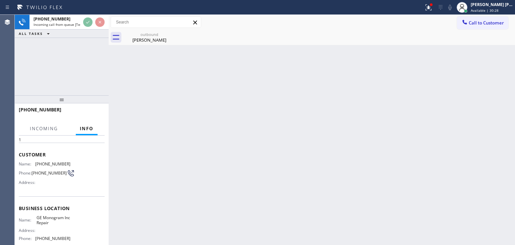
scroll to position [34, 0]
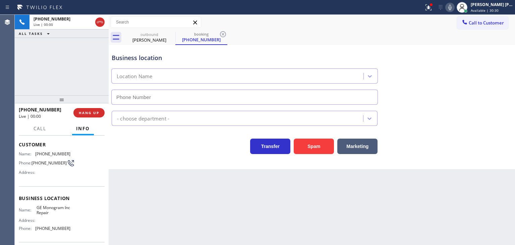
type input "[PHONE_NUMBER]"
drag, startPoint x: 42, startPoint y: 77, endPoint x: 54, endPoint y: 51, distance: 28.8
click at [42, 77] on div "[PHONE_NUMBER] Live | 02:25 ALL TASKS ALL TASKS ACTIVE TASKS TASKS IN WRAP UP" at bounding box center [62, 55] width 94 height 81
click at [61, 82] on div "[PHONE_NUMBER] Live | 02:31 ALL TASKS ALL TASKS ACTIVE TASKS TASKS IN WRAP UP" at bounding box center [62, 55] width 94 height 81
drag, startPoint x: 52, startPoint y: 109, endPoint x: 25, endPoint y: 107, distance: 27.2
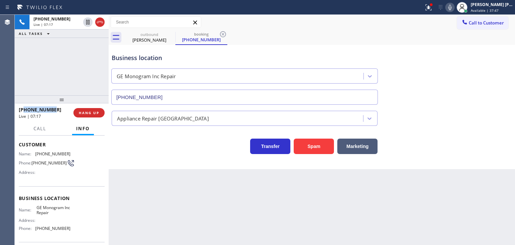
click at [25, 107] on div "[PHONE_NUMBER]" at bounding box center [44, 109] width 50 height 6
copy span "7087521460"
drag, startPoint x: 76, startPoint y: 230, endPoint x: 35, endPoint y: 227, distance: 41.4
click at [35, 227] on div "Name: GE Monogram Inc Repair Address: Phone: [PHONE_NUMBER]" at bounding box center [62, 219] width 86 height 29
copy span "[PHONE_NUMBER]"
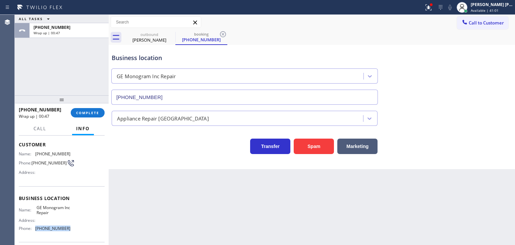
copy span "[PHONE_NUMBER]"
click at [477, 26] on span "Call to Customer" at bounding box center [486, 23] width 35 height 6
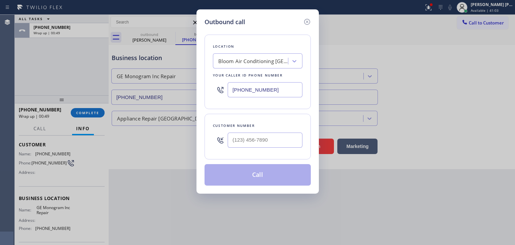
drag, startPoint x: 278, startPoint y: 95, endPoint x: 203, endPoint y: 91, distance: 75.2
click at [203, 91] on div "Outbound call Location Bloom Air Conditioning [GEOGRAPHIC_DATA] Your caller id …" at bounding box center [258, 101] width 122 height 184
paste input "866) 429-1288"
type input "[PHONE_NUMBER]"
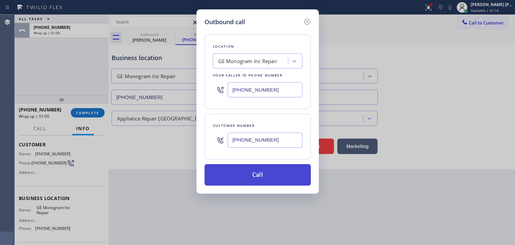
type input "[PHONE_NUMBER]"
click at [279, 172] on button "Call" at bounding box center [258, 174] width 106 height 21
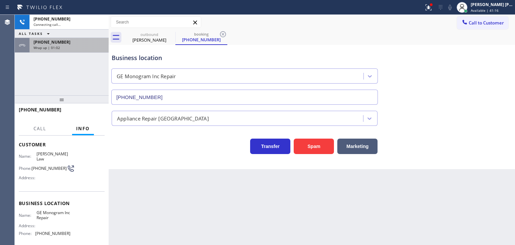
click at [79, 50] on div "[PHONE_NUMBER] Wrap up | 01:02" at bounding box center [68, 45] width 76 height 15
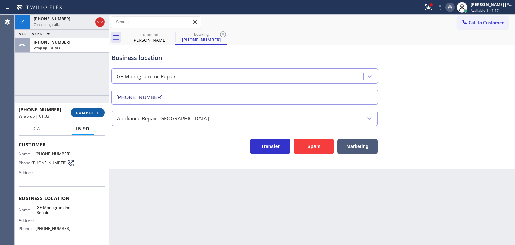
click at [89, 113] on span "COMPLETE" at bounding box center [87, 112] width 23 height 5
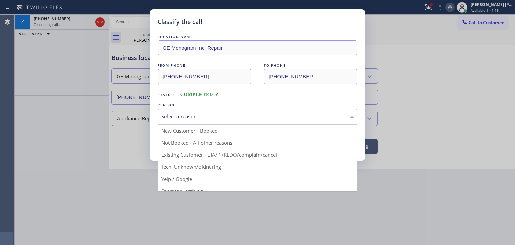
click at [182, 119] on div "Select a reason" at bounding box center [257, 117] width 193 height 8
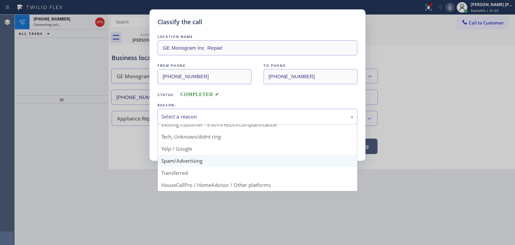
scroll to position [42, 0]
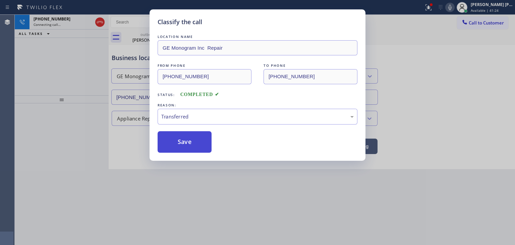
click at [185, 142] on button "Save" at bounding box center [185, 141] width 54 height 21
type input "[PHONE_NUMBER]"
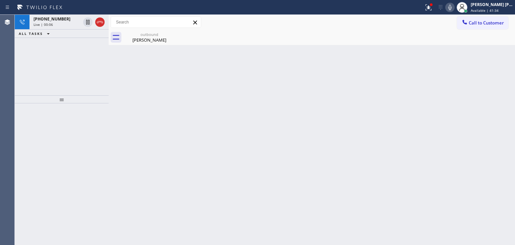
click at [454, 10] on icon at bounding box center [450, 7] width 8 height 8
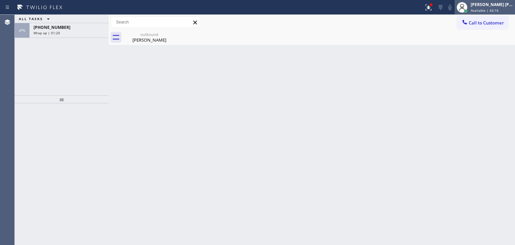
click at [498, 10] on span "Available | 43:16" at bounding box center [485, 10] width 28 height 5
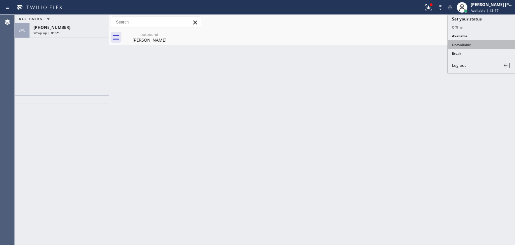
click at [480, 41] on button "Unavailable" at bounding box center [481, 44] width 67 height 9
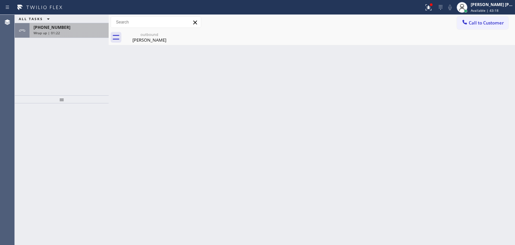
click at [64, 33] on div "Wrap up | 01:22" at bounding box center [69, 33] width 71 height 5
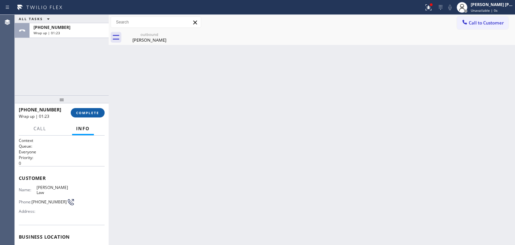
click at [87, 111] on span "COMPLETE" at bounding box center [87, 112] width 23 height 5
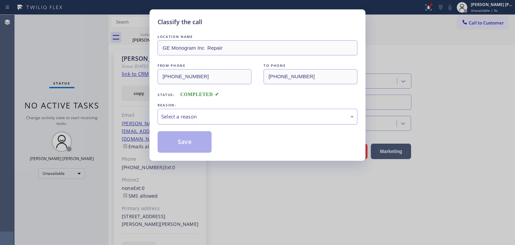
click at [190, 120] on div "Select a reason" at bounding box center [258, 117] width 200 height 16
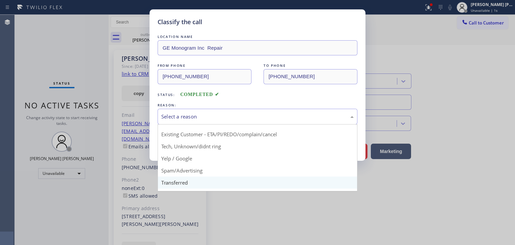
scroll to position [42, 0]
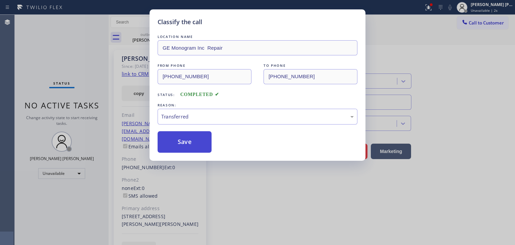
type input "[PHONE_NUMBER]"
click at [183, 143] on button "Save" at bounding box center [185, 141] width 54 height 21
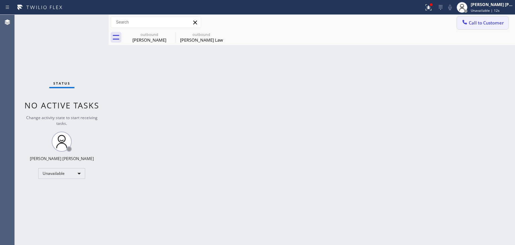
click at [502, 22] on span "Call to Customer" at bounding box center [486, 23] width 35 height 6
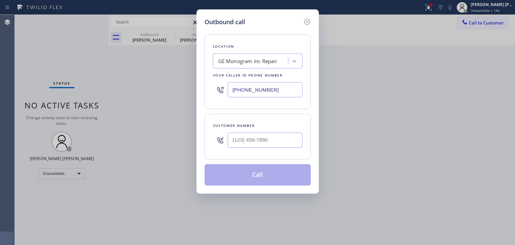
drag, startPoint x: 277, startPoint y: 91, endPoint x: 231, endPoint y: 85, distance: 45.8
click at [231, 86] on input "[PHONE_NUMBER]" at bounding box center [265, 89] width 75 height 15
paste input "708) 554-7898"
type input "[PHONE_NUMBER]"
drag, startPoint x: 80, startPoint y: 50, endPoint x: 157, endPoint y: 94, distance: 88.5
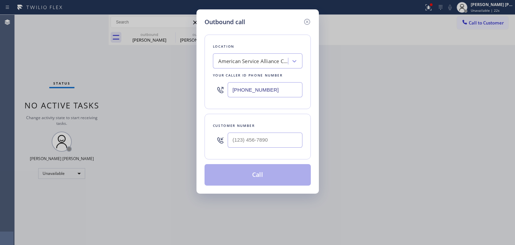
click at [80, 50] on div "Outbound call Location American Service Alliance [GEOGRAPHIC_DATA] Your caller …" at bounding box center [257, 122] width 515 height 245
click at [245, 141] on input "(___) ___-____" at bounding box center [265, 140] width 75 height 15
paste input "312) 909-6592"
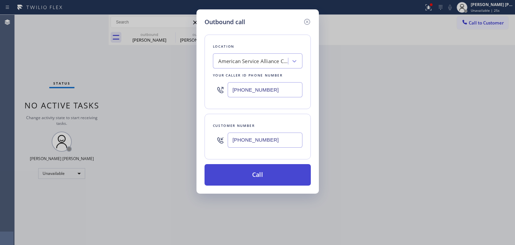
type input "[PHONE_NUMBER]"
click at [260, 176] on button "Call" at bounding box center [258, 174] width 106 height 21
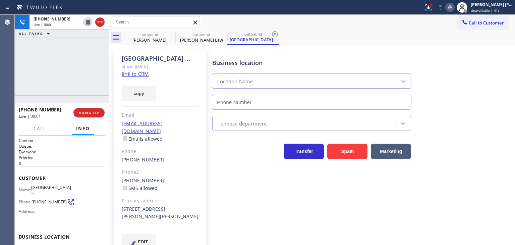
type input "[PHONE_NUMBER]"
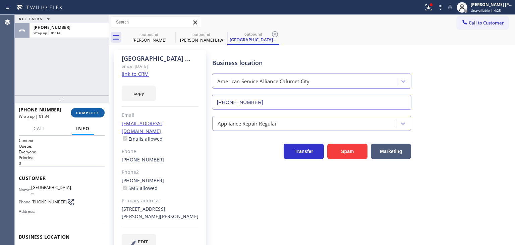
click at [96, 111] on span "COMPLETE" at bounding box center [87, 112] width 23 height 5
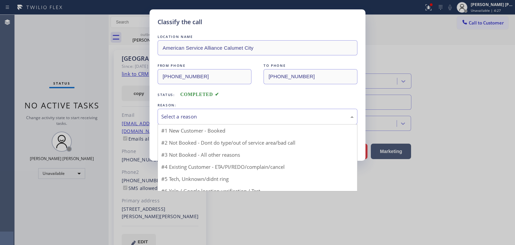
click at [181, 112] on div "Select a reason" at bounding box center [258, 117] width 200 height 16
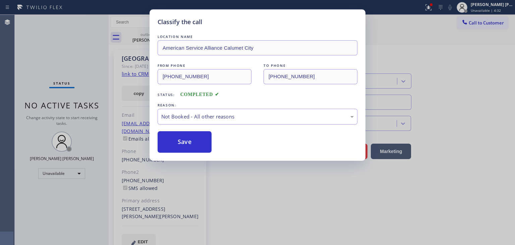
click at [194, 143] on button "Save" at bounding box center [185, 141] width 54 height 21
type input "[PHONE_NUMBER]"
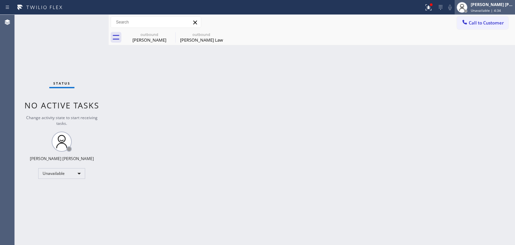
click at [493, 10] on span "Unavailable | 4:34" at bounding box center [486, 10] width 30 height 5
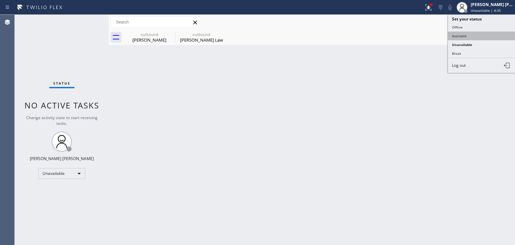
click at [471, 33] on button "Available" at bounding box center [481, 36] width 67 height 9
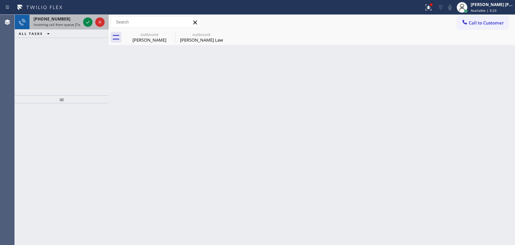
click at [93, 26] on div at bounding box center [94, 22] width 24 height 15
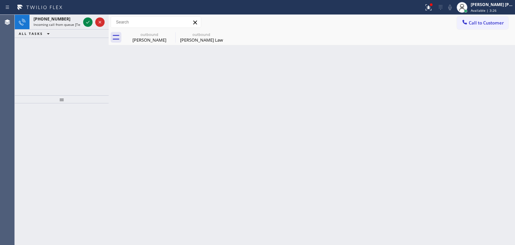
click at [89, 21] on icon at bounding box center [88, 22] width 8 height 8
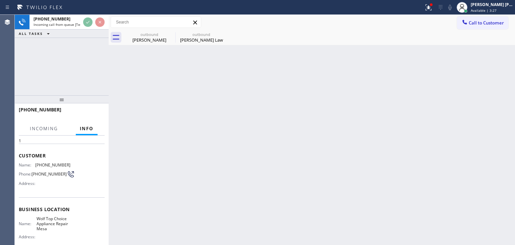
scroll to position [34, 0]
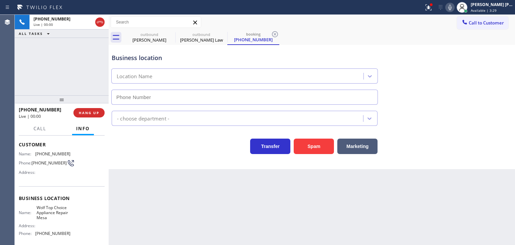
type input "[PHONE_NUMBER]"
drag, startPoint x: 54, startPoint y: 73, endPoint x: 56, endPoint y: 47, distance: 26.3
click at [54, 73] on div "[PHONE_NUMBER] Live | 01:45 ALL TASKS ALL TASKS ACTIVE TASKS TASKS IN WRAP UP" at bounding box center [62, 55] width 94 height 81
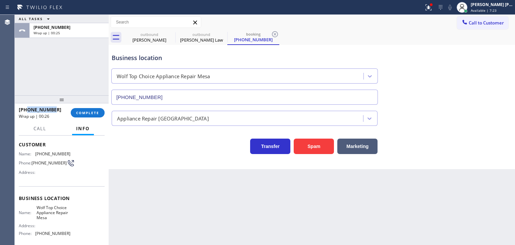
drag, startPoint x: 52, startPoint y: 110, endPoint x: 26, endPoint y: 110, distance: 26.2
click at [26, 110] on div "[PHONE_NUMBER]" at bounding box center [42, 109] width 47 height 6
click at [58, 109] on div "[PHONE_NUMBER]" at bounding box center [42, 109] width 47 height 6
click at [57, 109] on div "[PHONE_NUMBER]" at bounding box center [42, 109] width 47 height 6
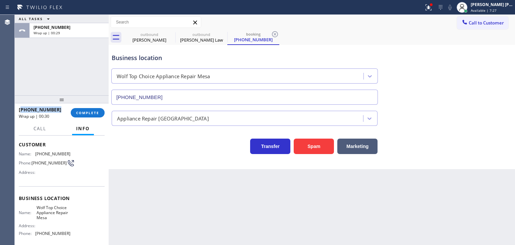
drag, startPoint x: 57, startPoint y: 109, endPoint x: 38, endPoint y: 107, distance: 19.5
click at [38, 107] on div "[PHONE_NUMBER]" at bounding box center [42, 109] width 47 height 6
click at [53, 111] on div "[PHONE_NUMBER]" at bounding box center [42, 109] width 47 height 6
drag, startPoint x: 53, startPoint y: 111, endPoint x: 47, endPoint y: 109, distance: 6.8
click at [47, 109] on div "[PHONE_NUMBER]" at bounding box center [42, 109] width 47 height 6
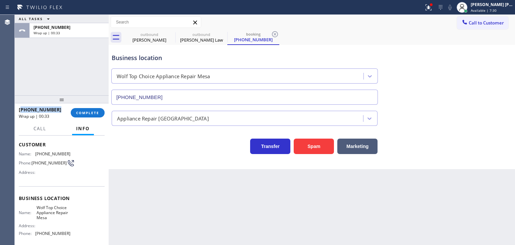
click at [25, 110] on span "[PHONE_NUMBER]" at bounding box center [40, 109] width 43 height 6
drag, startPoint x: 25, startPoint y: 108, endPoint x: 61, endPoint y: 108, distance: 35.6
click at [61, 108] on div "[PHONE_NUMBER]" at bounding box center [42, 109] width 47 height 6
drag, startPoint x: 68, startPoint y: 237, endPoint x: 32, endPoint y: 235, distance: 36.6
click at [32, 235] on div "Name: Wolf Top Choice Appliance Repair Mesa Address: Phone: [PHONE_NUMBER]" at bounding box center [62, 222] width 86 height 34
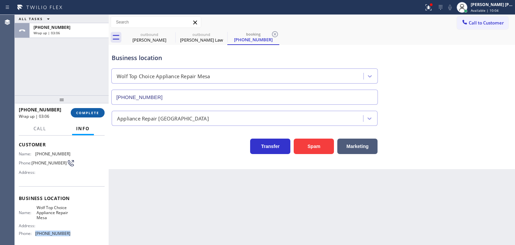
click at [82, 113] on span "COMPLETE" at bounding box center [87, 112] width 23 height 5
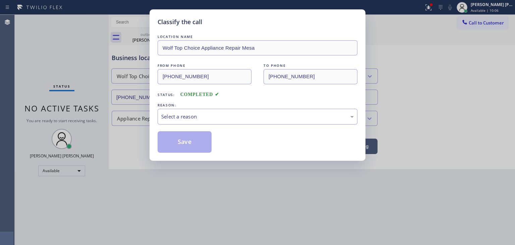
click at [194, 116] on div "Select a reason" at bounding box center [257, 117] width 193 height 8
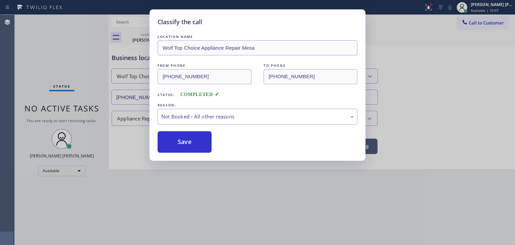
click at [186, 145] on button "Save" at bounding box center [185, 141] width 54 height 21
type input "[PHONE_NUMBER]"
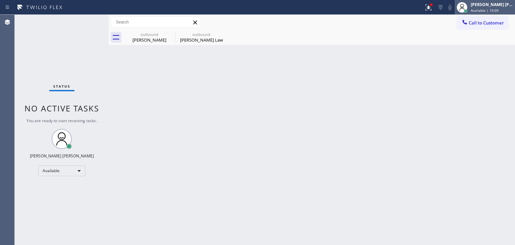
click at [504, 7] on div "[PERSON_NAME] [PERSON_NAME]" at bounding box center [492, 5] width 42 height 6
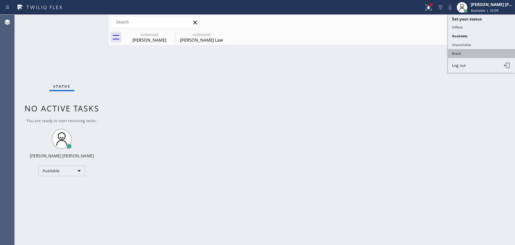
click at [471, 49] on button "Break" at bounding box center [481, 53] width 67 height 9
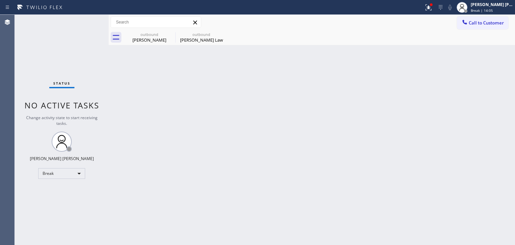
click at [490, 28] on button "Call to Customer" at bounding box center [482, 22] width 51 height 13
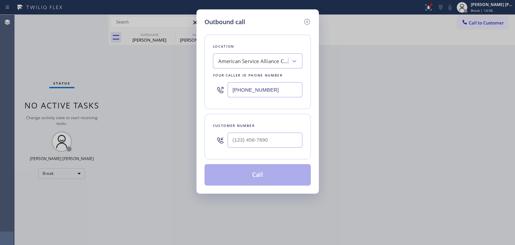
drag, startPoint x: 278, startPoint y: 85, endPoint x: 191, endPoint y: 88, distance: 87.3
click at [191, 88] on div "Outbound call Location American Service Alliance [GEOGRAPHIC_DATA] Your caller …" at bounding box center [257, 122] width 515 height 245
paste input "213) 421-6720"
click at [305, 20] on icon at bounding box center [307, 22] width 8 height 8
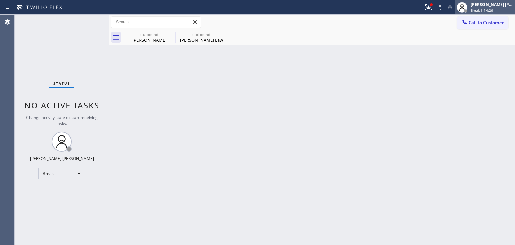
click at [499, 5] on div "[PERSON_NAME] [PERSON_NAME]" at bounding box center [492, 5] width 42 height 6
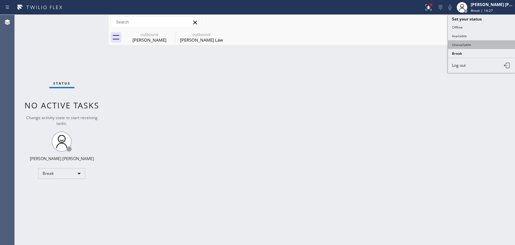
click at [479, 40] on button "Unavailable" at bounding box center [481, 44] width 67 height 9
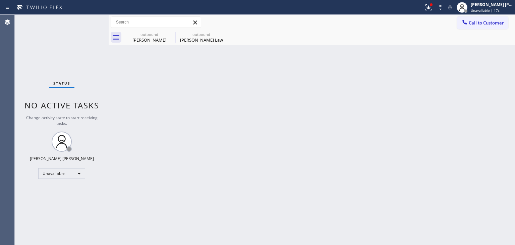
click at [137, 63] on div "Back to Dashboard Change Sender ID Customers Technicians Select a contact Outbo…" at bounding box center [312, 130] width 407 height 230
click at [492, 19] on button "Call to Customer" at bounding box center [482, 22] width 51 height 13
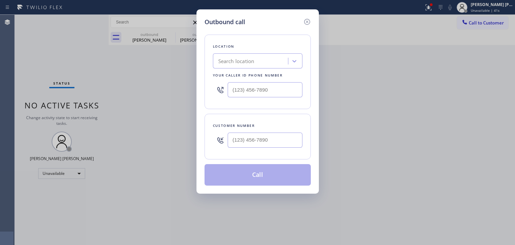
type input "(___) ___-____"
click at [258, 91] on input "(___) ___-____" at bounding box center [265, 89] width 75 height 15
click at [246, 58] on div "Search location" at bounding box center [236, 61] width 36 height 8
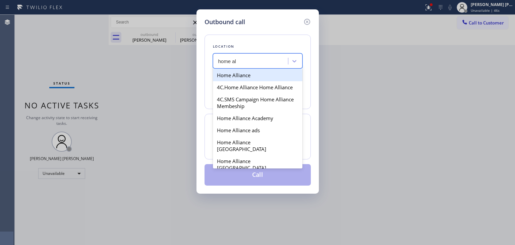
type input "home all"
click at [254, 76] on div "Home Alliance" at bounding box center [258, 75] width 90 height 12
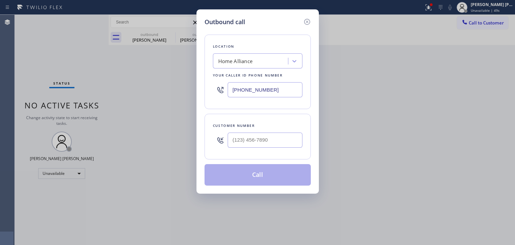
drag, startPoint x: 281, startPoint y: 91, endPoint x: 203, endPoint y: 92, distance: 78.2
click at [203, 92] on div "Outbound call Location Home Alliance Your caller id phone number [PHONE_NUMBER]…" at bounding box center [258, 101] width 122 height 184
type input "(___) ___-____"
click at [261, 137] on input "(___) ___-____" at bounding box center [265, 140] width 75 height 15
paste input "213) 421-6720"
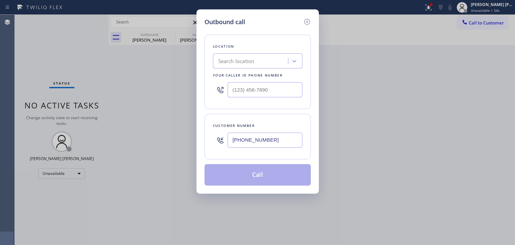
type input "[PHONE_NUMBER]"
click at [260, 59] on div "Search location" at bounding box center [251, 61] width 73 height 12
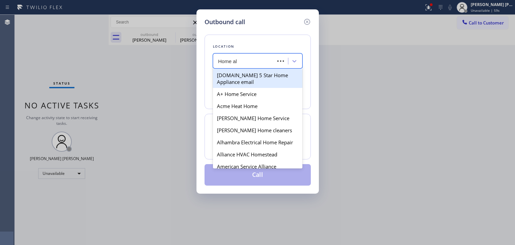
type input "Home all"
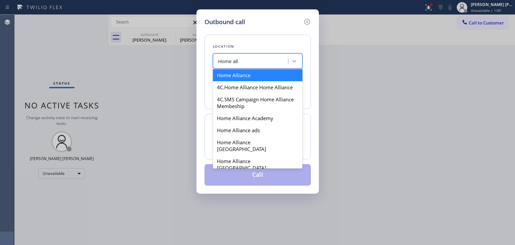
click at [251, 75] on div "Home Alliance" at bounding box center [258, 75] width 90 height 12
type input "[PHONE_NUMBER]"
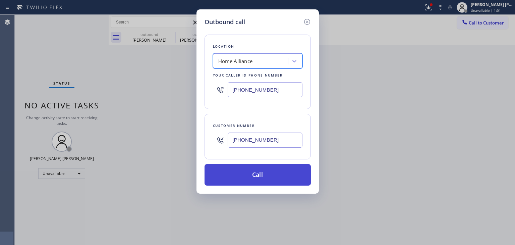
click at [267, 175] on button "Call" at bounding box center [258, 174] width 106 height 21
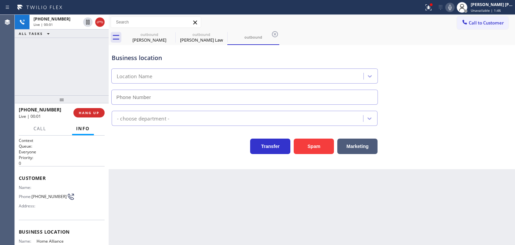
type input "[PHONE_NUMBER]"
click at [35, 65] on div "[PHONE_NUMBER] Live | 00:13 ALL TASKS ALL TASKS ACTIVE TASKS TASKS IN WRAP UP" at bounding box center [62, 55] width 94 height 81
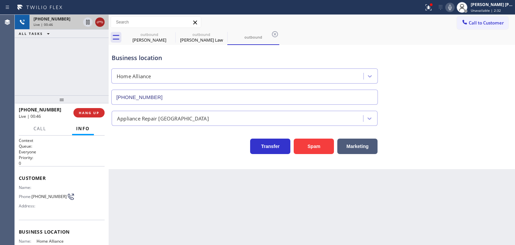
click at [102, 23] on icon at bounding box center [100, 22] width 8 height 8
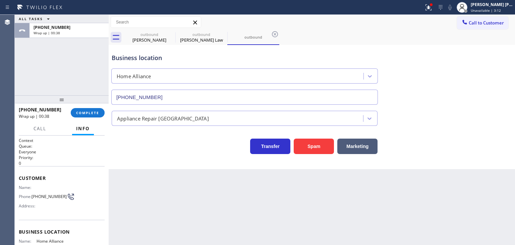
click at [509, 51] on div "Business location Home Alliance [PHONE_NUMBER]" at bounding box center [311, 74] width 403 height 61
click at [491, 23] on span "Call to Customer" at bounding box center [486, 23] width 35 height 6
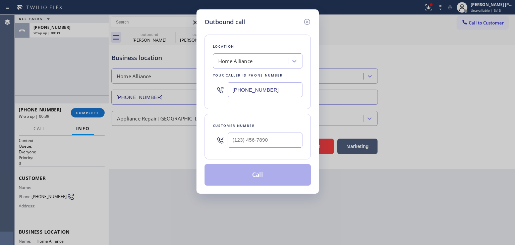
drag, startPoint x: 282, startPoint y: 90, endPoint x: 207, endPoint y: 89, distance: 75.2
click at [207, 89] on div "Location Home Alliance Your caller id phone number [PHONE_NUMBER]" at bounding box center [258, 72] width 106 height 74
paste input "213) 600-224"
type input "(213) 600-224_"
type input "(___) ___-____"
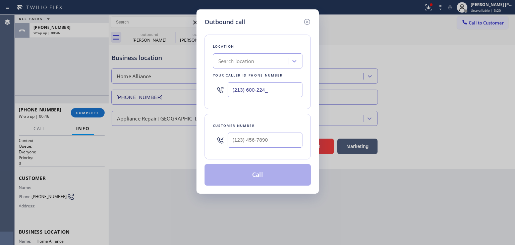
type input "(___) ___-____"
click at [509, 94] on div "Outbound call Location Search location Your caller id phone number (213) 600-22…" at bounding box center [257, 122] width 515 height 245
click at [256, 85] on input "(213) 600-224_" at bounding box center [265, 89] width 75 height 15
click at [259, 89] on input "(213) 600-224_" at bounding box center [265, 89] width 75 height 15
type input "[PHONE_NUMBER]"
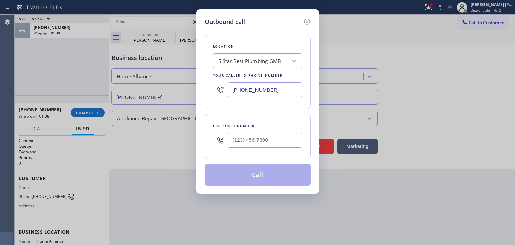
click at [74, 63] on div "Outbound call Location 5 Star Best Plumbing GMB Your caller id phone number [PH…" at bounding box center [257, 122] width 515 height 245
click at [267, 135] on input "(___) ___-____" at bounding box center [265, 140] width 75 height 15
paste input "253) 754-7817"
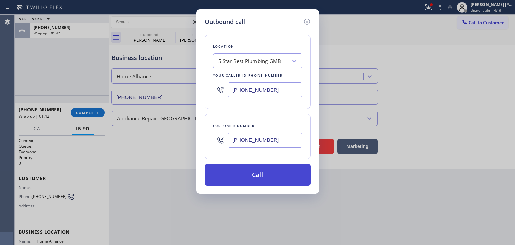
type input "[PHONE_NUMBER]"
click at [263, 172] on button "Call" at bounding box center [258, 174] width 106 height 21
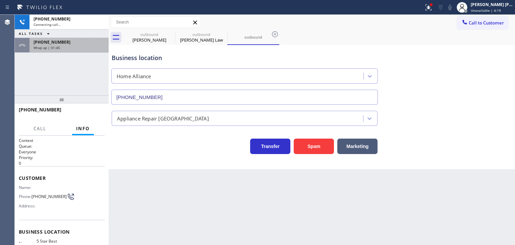
click at [70, 46] on div "Wrap up | 01:45" at bounding box center [69, 47] width 71 height 5
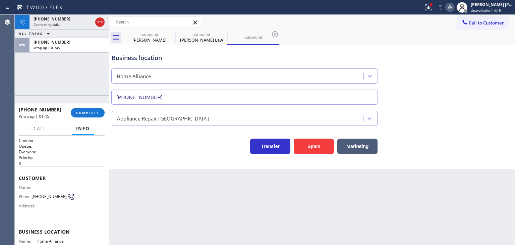
click at [93, 108] on div "[PHONE_NUMBER] Wrap up | 01:45 COMPLETE" at bounding box center [62, 112] width 86 height 17
click at [93, 113] on span "COMPLETE" at bounding box center [87, 112] width 23 height 5
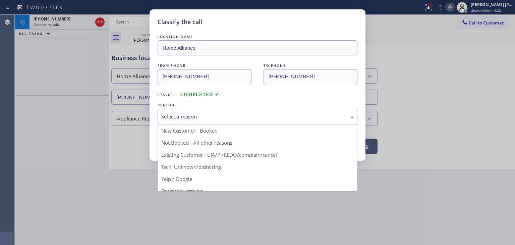
click at [191, 122] on div "Select a reason" at bounding box center [258, 117] width 200 height 16
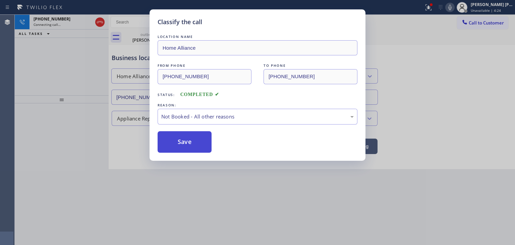
click at [195, 148] on button "Save" at bounding box center [185, 141] width 54 height 21
type input "[PHONE_NUMBER]"
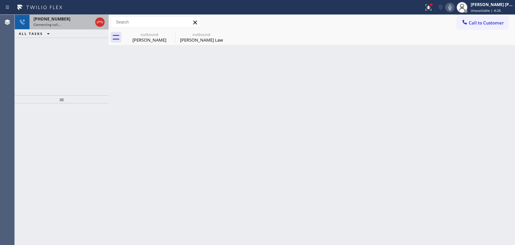
click at [36, 20] on span "[PHONE_NUMBER]" at bounding box center [52, 19] width 37 height 6
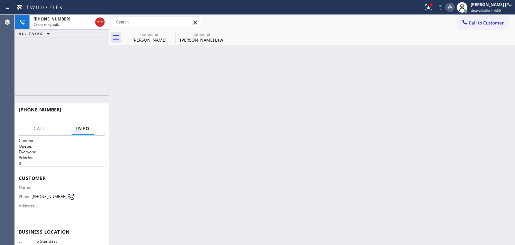
drag, startPoint x: 206, startPoint y: 38, endPoint x: 193, endPoint y: 46, distance: 15.6
click at [206, 37] on div "[PERSON_NAME] Law" at bounding box center [201, 40] width 51 height 6
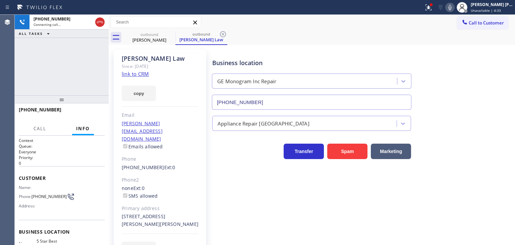
click at [63, 83] on div "[PHONE_NUMBER] Connecting call… ALL TASKS ALL TASKS ACTIVE TASKS TASKS IN WRAP …" at bounding box center [62, 55] width 94 height 81
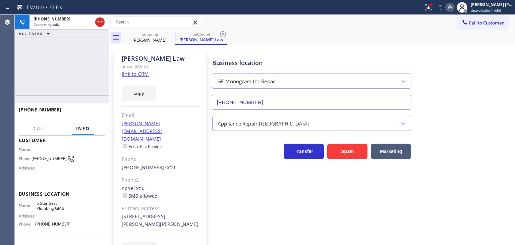
scroll to position [67, 0]
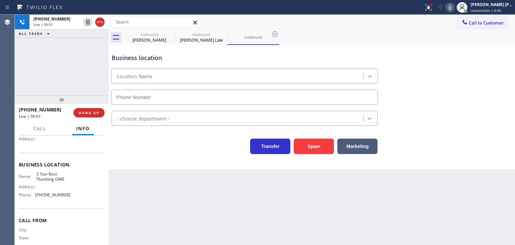
type input "[PHONE_NUMBER]"
click at [99, 113] on span "HANG UP" at bounding box center [89, 112] width 20 height 5
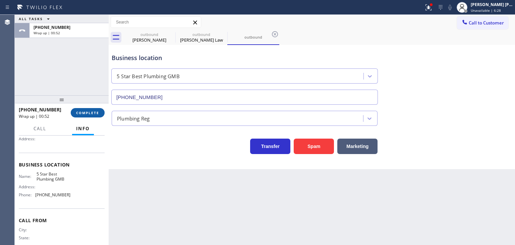
click at [92, 111] on span "COMPLETE" at bounding box center [87, 112] width 23 height 5
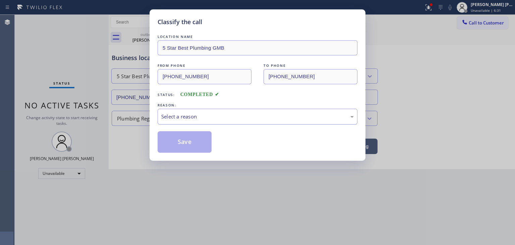
click at [182, 120] on div "Select a reason" at bounding box center [258, 117] width 200 height 16
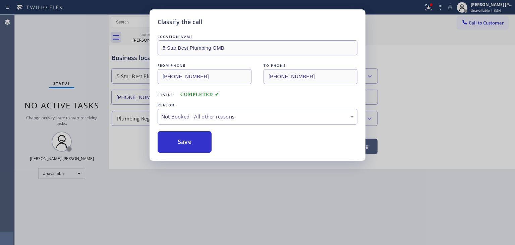
click at [196, 145] on button "Save" at bounding box center [185, 141] width 54 height 21
type input "[PHONE_NUMBER]"
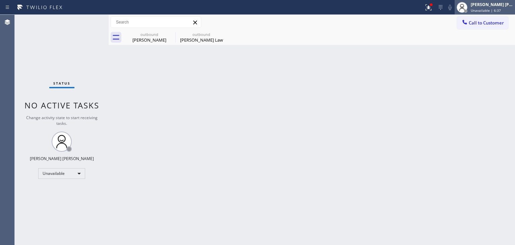
click at [495, 13] on div "[PERSON_NAME] [PERSON_NAME] Unavailable | 6:37" at bounding box center [485, 7] width 60 height 15
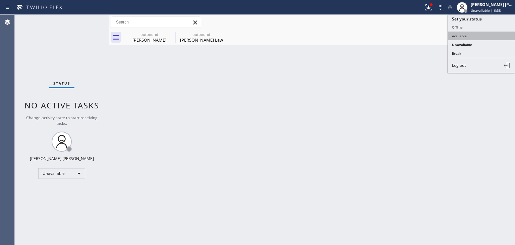
click at [474, 36] on button "Available" at bounding box center [481, 36] width 67 height 9
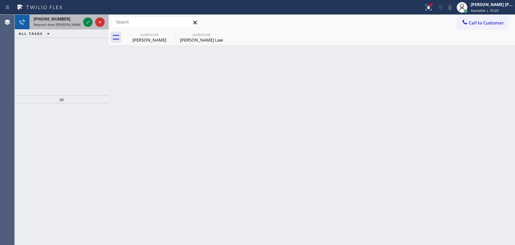
click at [93, 27] on div at bounding box center [94, 22] width 24 height 15
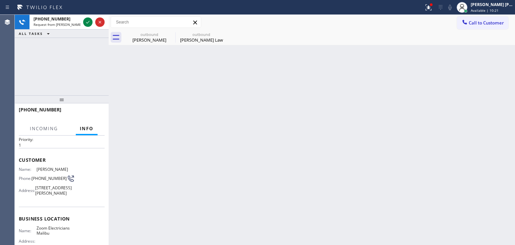
scroll to position [34, 0]
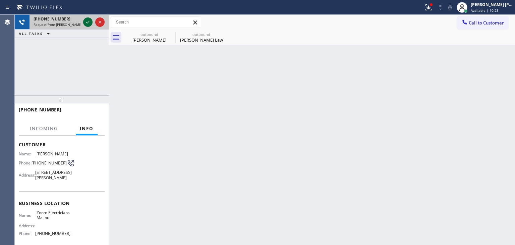
click at [87, 23] on icon at bounding box center [87, 22] width 3 height 3
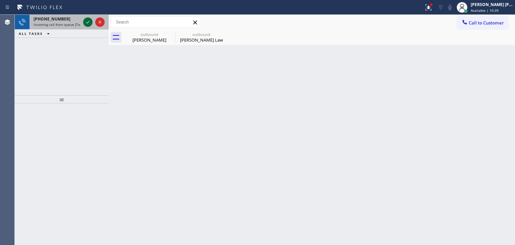
click at [87, 23] on icon at bounding box center [87, 22] width 3 height 3
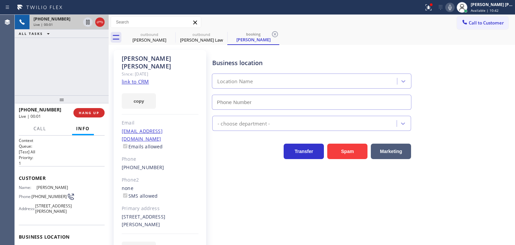
type input "[PHONE_NUMBER]"
click at [144, 78] on link "link to CRM" at bounding box center [135, 81] width 27 height 7
click at [500, 68] on div "Business location Elite Sub-Zero Appliance Repair [PHONE_NUMBER]" at bounding box center [362, 79] width 303 height 61
click at [490, 92] on div "Business location Elite Sub-Zero Appliance Repair [PHONE_NUMBER]" at bounding box center [362, 79] width 303 height 61
click at [454, 7] on icon at bounding box center [450, 7] width 8 height 8
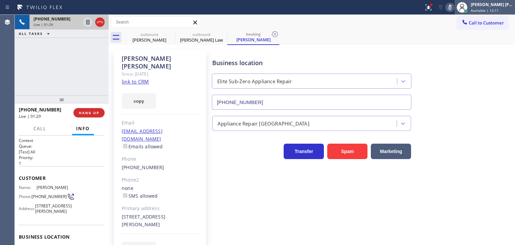
click at [494, 10] on span "Available | 12:11" at bounding box center [485, 10] width 28 height 5
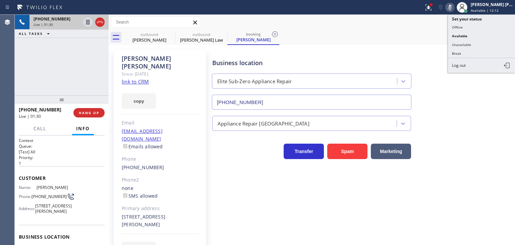
drag, startPoint x: 472, startPoint y: 43, endPoint x: 403, endPoint y: 32, distance: 69.7
click at [472, 43] on button "Unavailable" at bounding box center [481, 44] width 67 height 9
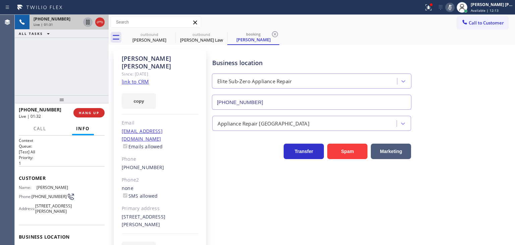
click at [90, 19] on icon at bounding box center [88, 22] width 8 height 8
drag, startPoint x: 457, startPoint y: 9, endPoint x: 433, endPoint y: 9, distance: 23.8
click at [454, 9] on icon at bounding box center [450, 7] width 8 height 8
click at [88, 19] on icon at bounding box center [88, 22] width 8 height 8
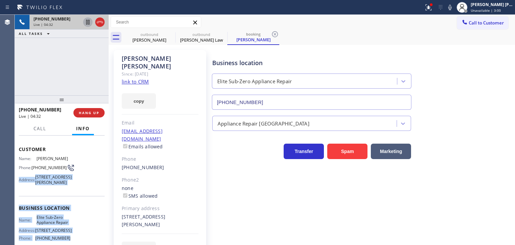
scroll to position [27, 0]
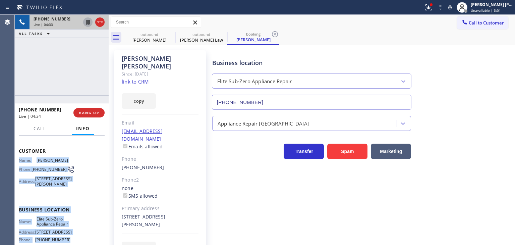
drag, startPoint x: 74, startPoint y: 184, endPoint x: 19, endPoint y: 160, distance: 59.2
click at [19, 160] on div "Context Queue: [Test] All Priority: 1 Customer Name: [PERSON_NAME] Phone: [PHON…" at bounding box center [62, 209] width 86 height 199
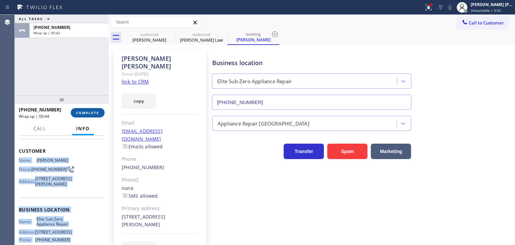
click at [88, 115] on button "COMPLETE" at bounding box center [88, 112] width 34 height 9
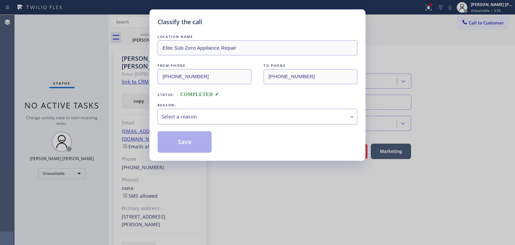
click at [188, 119] on div "Select a reason" at bounding box center [257, 117] width 193 height 8
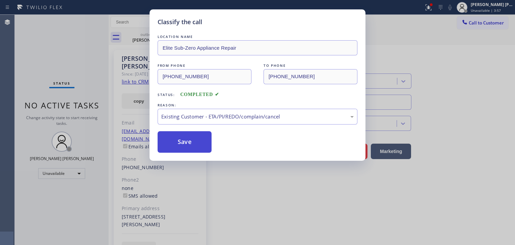
click at [188, 149] on button "Save" at bounding box center [185, 141] width 54 height 21
type input "[PHONE_NUMBER]"
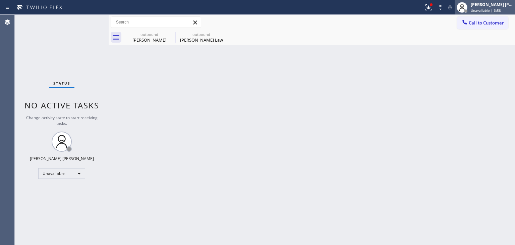
click at [491, 3] on div "[PERSON_NAME] [PERSON_NAME]" at bounding box center [492, 5] width 42 height 6
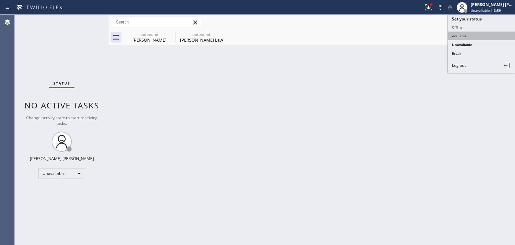
click at [478, 33] on button "Available" at bounding box center [481, 36] width 67 height 9
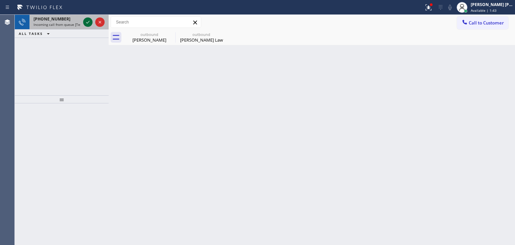
click at [89, 21] on icon at bounding box center [88, 22] width 8 height 8
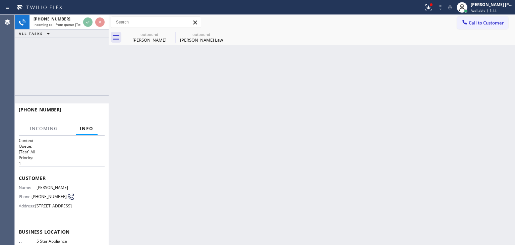
scroll to position [34, 0]
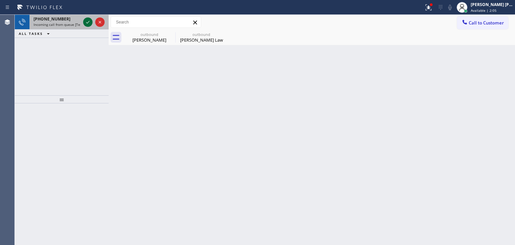
click at [86, 23] on icon at bounding box center [88, 22] width 8 height 8
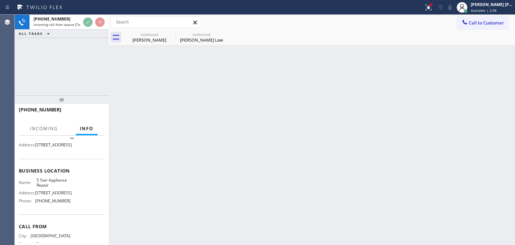
scroll to position [100, 0]
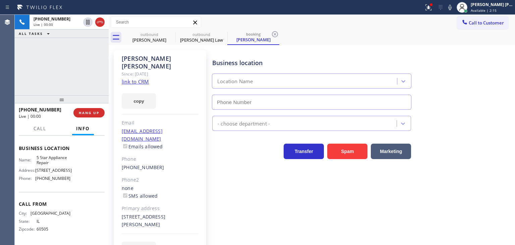
type input "[PHONE_NUMBER]"
click at [141, 78] on link "link to CRM" at bounding box center [135, 81] width 27 height 7
drag, startPoint x: 171, startPoint y: 59, endPoint x: 122, endPoint y: 58, distance: 49.3
click at [122, 58] on div "[PERSON_NAME]" at bounding box center [160, 62] width 77 height 15
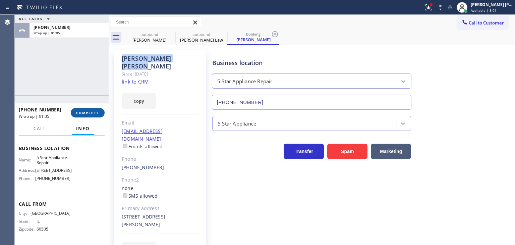
click at [93, 116] on button "COMPLETE" at bounding box center [88, 112] width 34 height 9
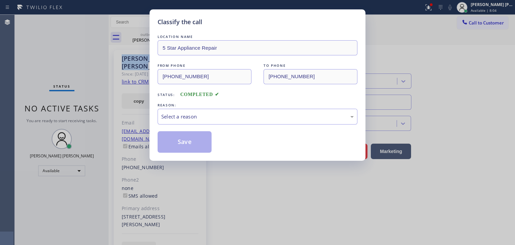
click at [203, 118] on div "Select a reason" at bounding box center [257, 117] width 193 height 8
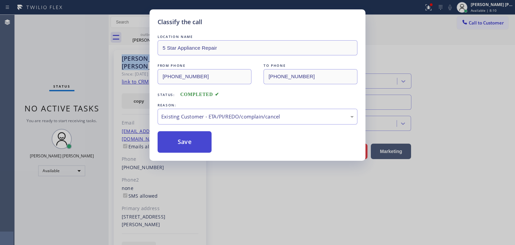
click at [192, 143] on button "Save" at bounding box center [185, 141] width 54 height 21
type input "[PHONE_NUMBER]"
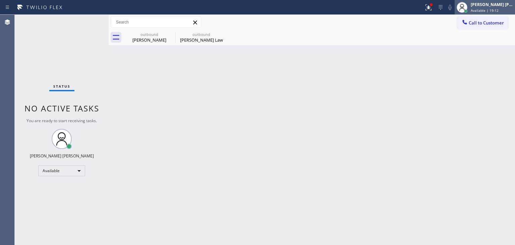
click at [490, 3] on div "[PERSON_NAME] [PERSON_NAME]" at bounding box center [492, 5] width 42 height 6
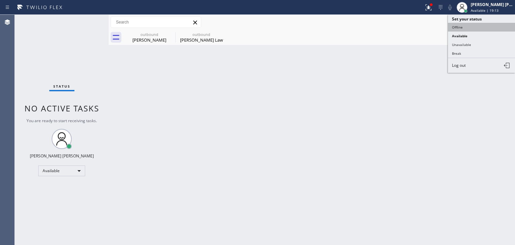
click at [465, 26] on button "Offline" at bounding box center [481, 27] width 67 height 9
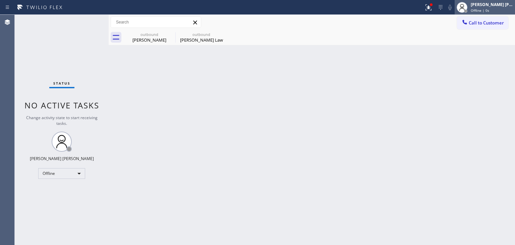
click at [489, 8] on span "Offline | 0s" at bounding box center [480, 10] width 18 height 5
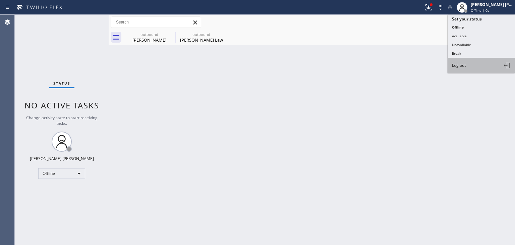
click at [468, 63] on button "Log out" at bounding box center [481, 65] width 67 height 15
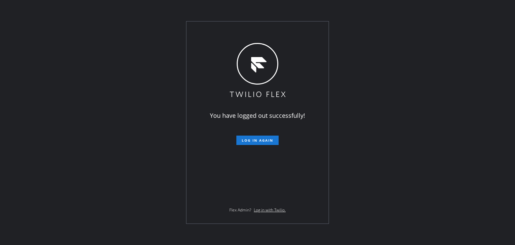
click at [51, 208] on div "You have logged out successfully! Log in again Flex Admin? Log in with Twilio." at bounding box center [257, 122] width 515 height 245
